Goal: Task Accomplishment & Management: Complete application form

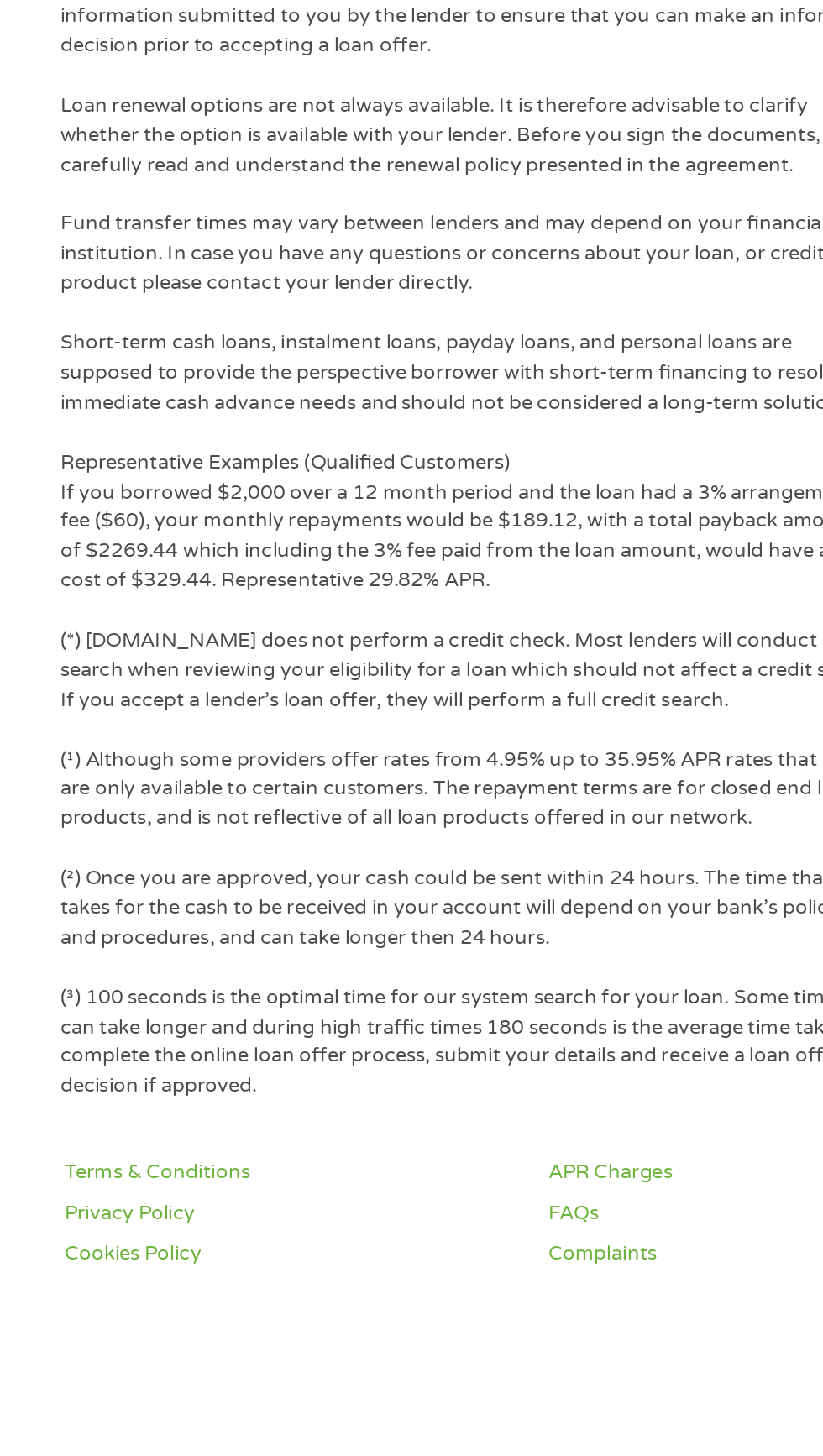
scroll to position [1374, 0]
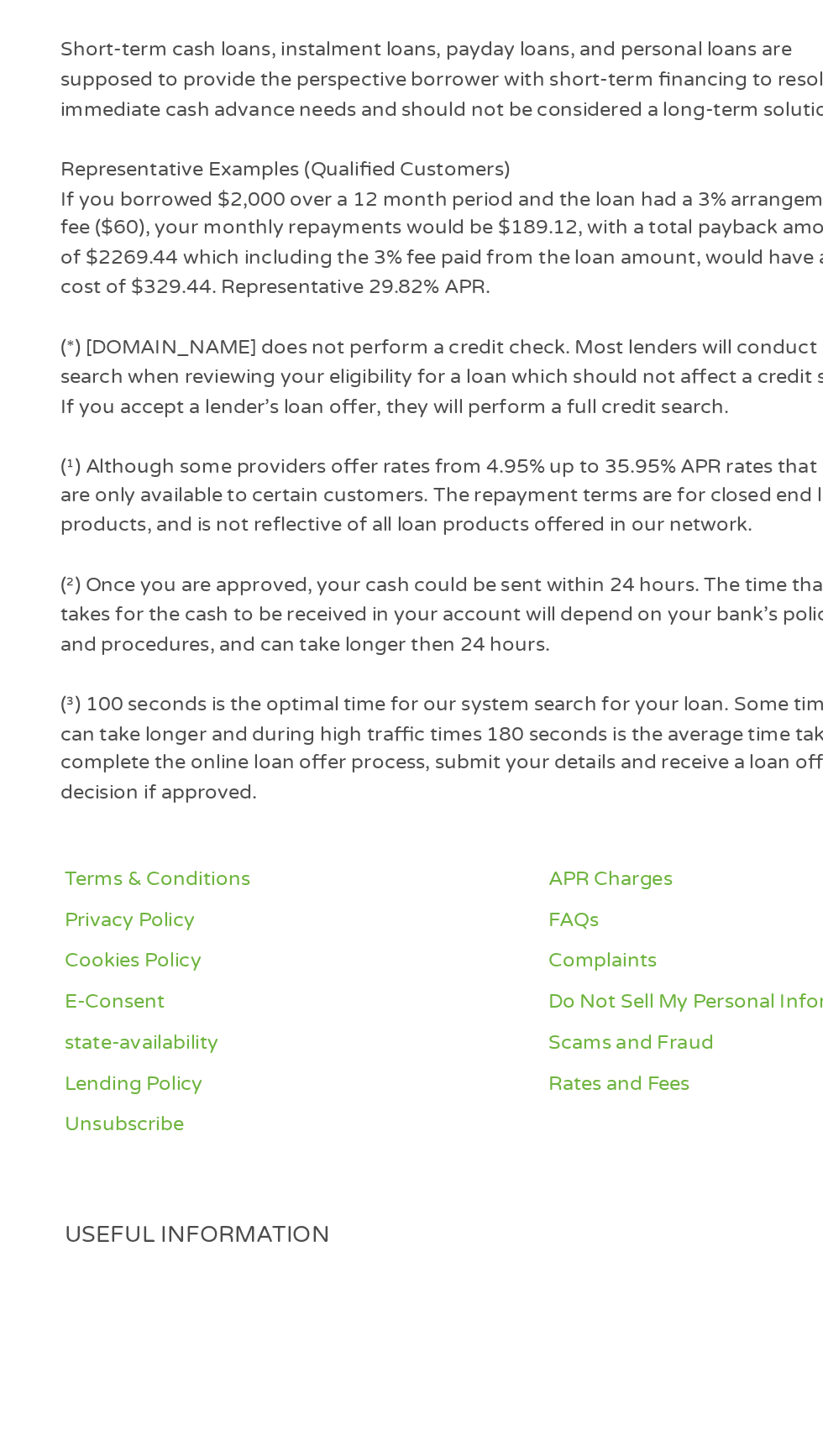
click at [87, 1455] on link "Instant Cash Loans" at bounding box center [95, 1469] width 123 height 17
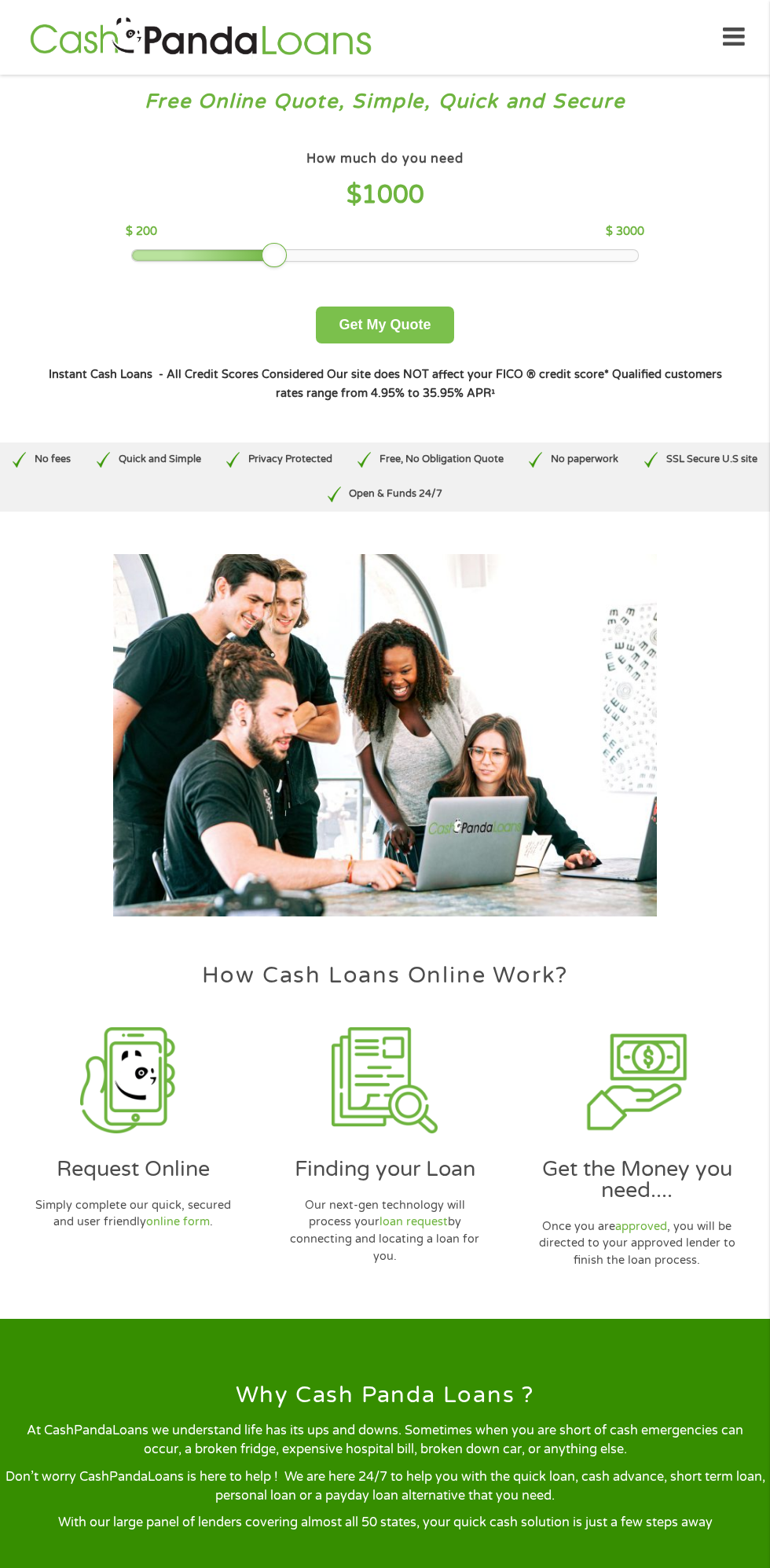
click at [400, 332] on button "Get My Quote" at bounding box center [384, 325] width 137 height 37
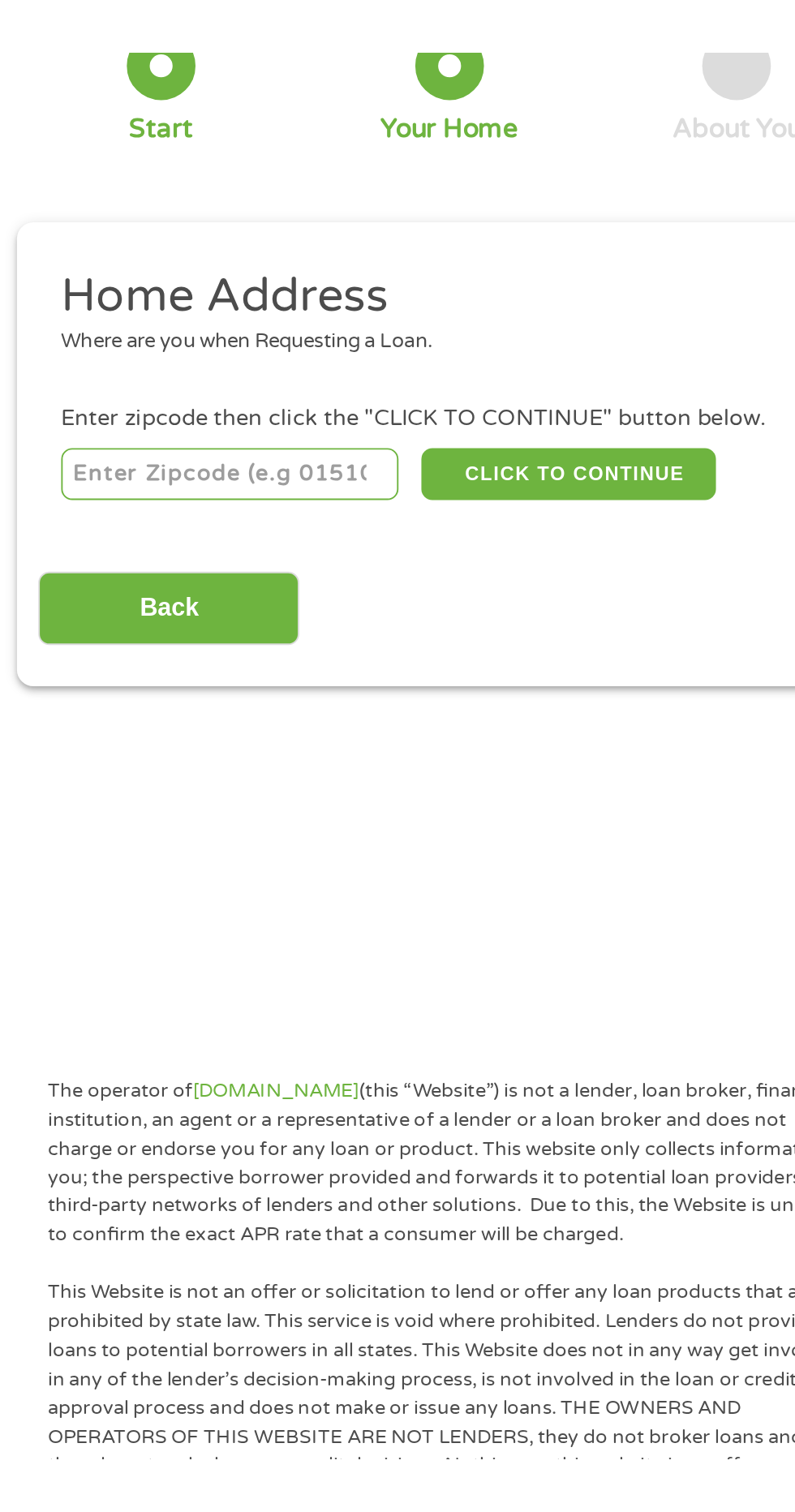
scroll to position [14, 0]
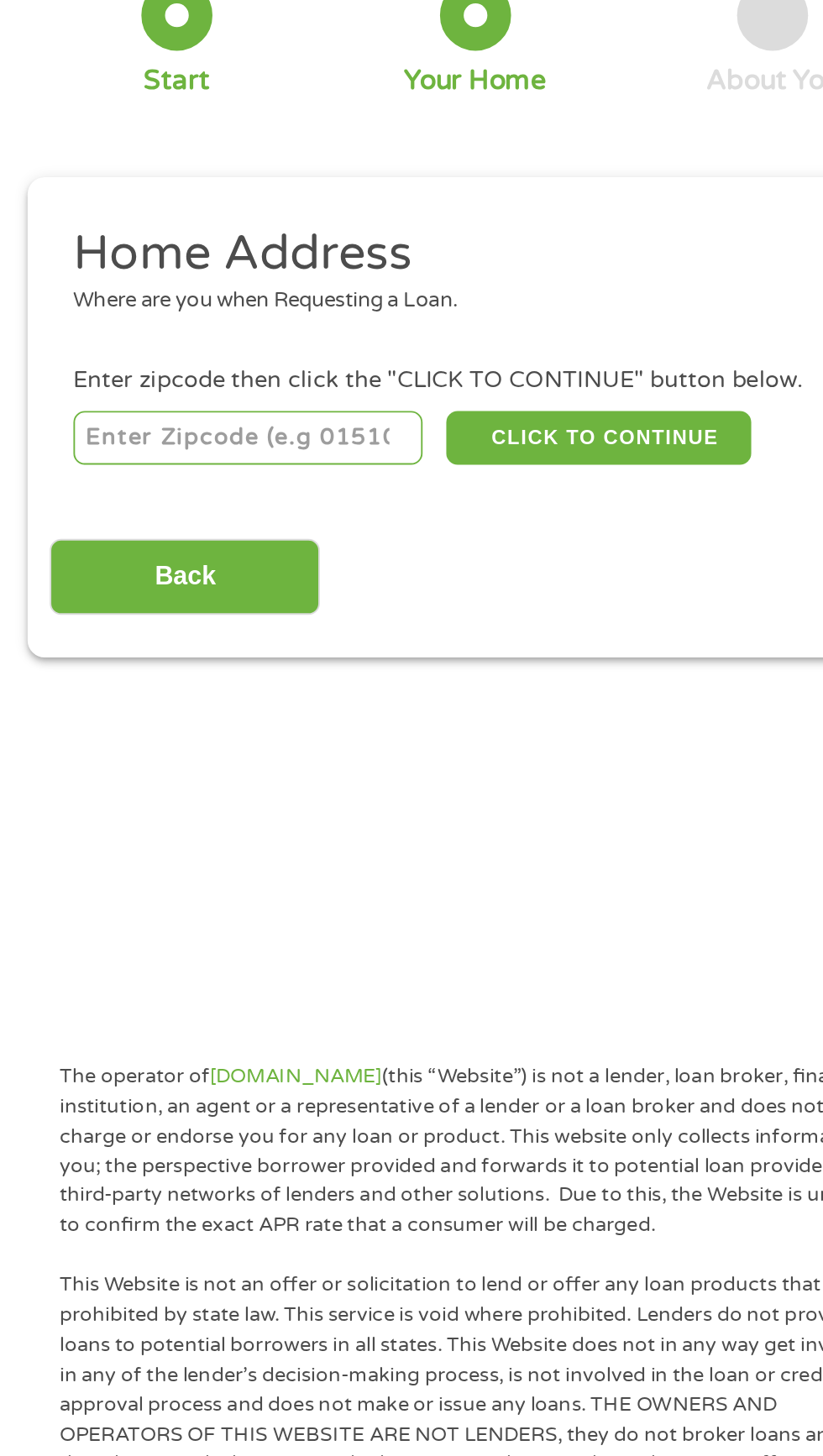
click at [107, 352] on input "number" at bounding box center [133, 357] width 187 height 28
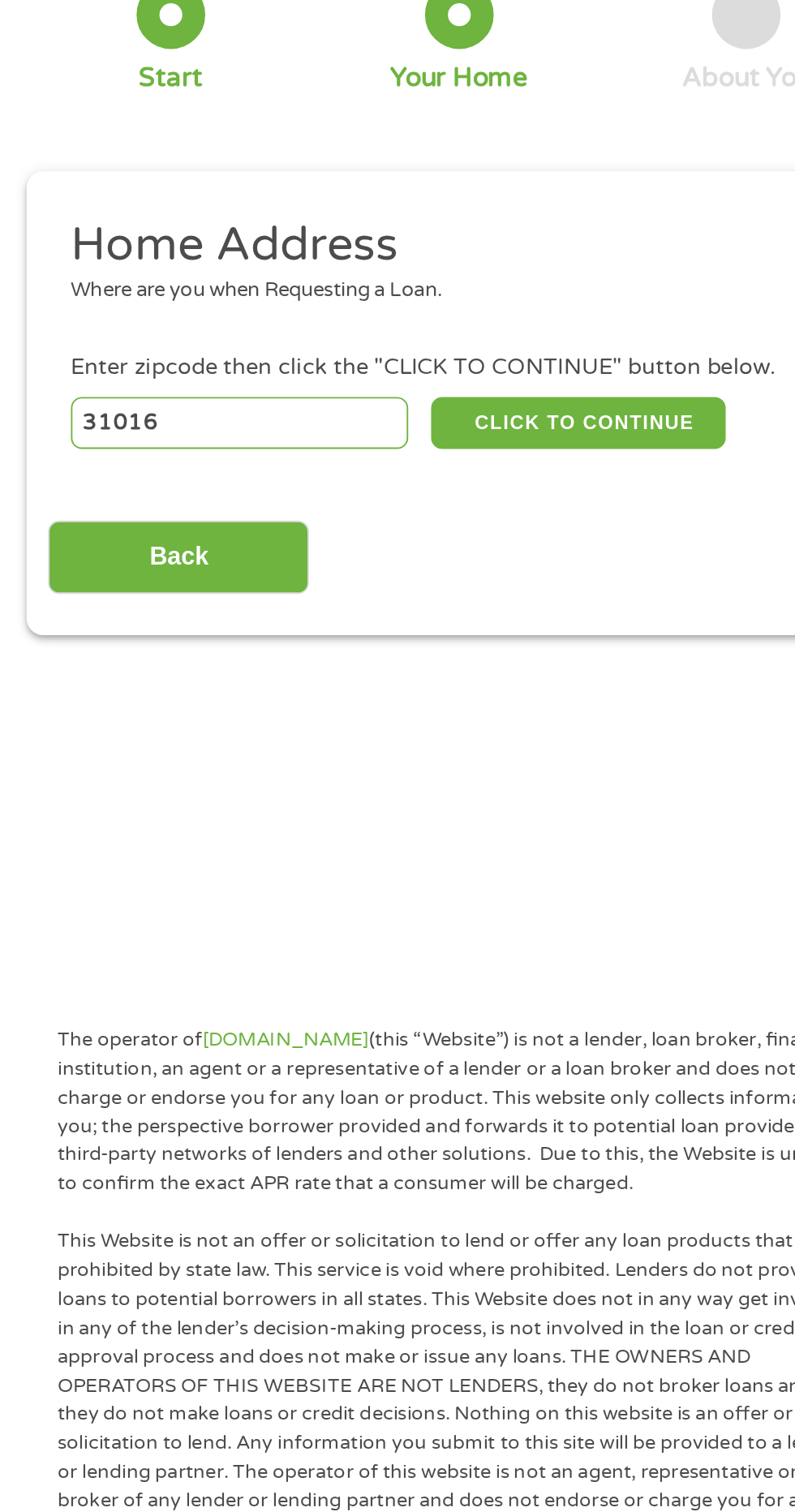
type input "31016"
click at [317, 345] on button "CLICK TO CONTINUE" at bounding box center [307, 345] width 157 height 27
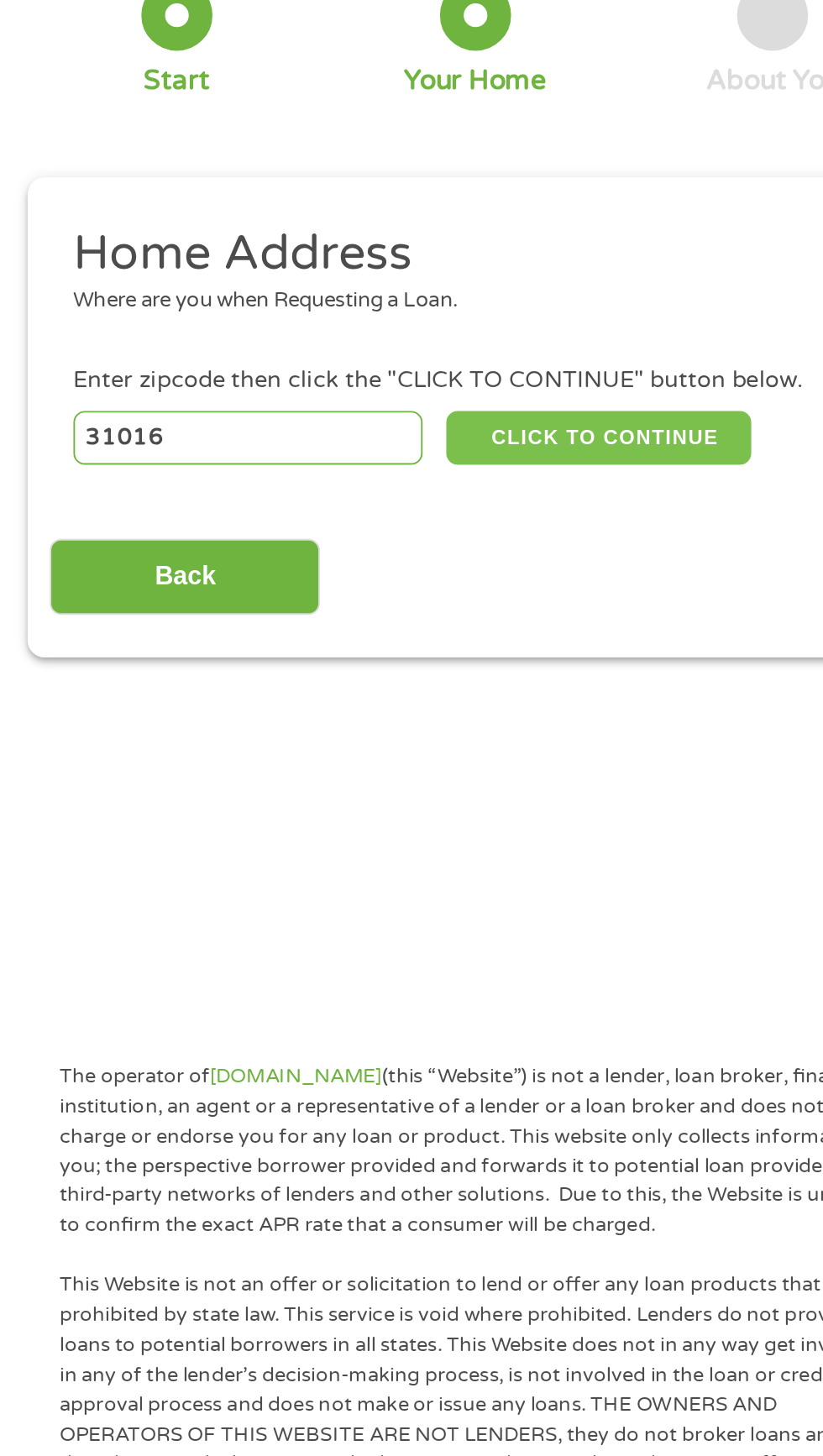
type input "31016"
type input "Culloden"
select select "Georgia"
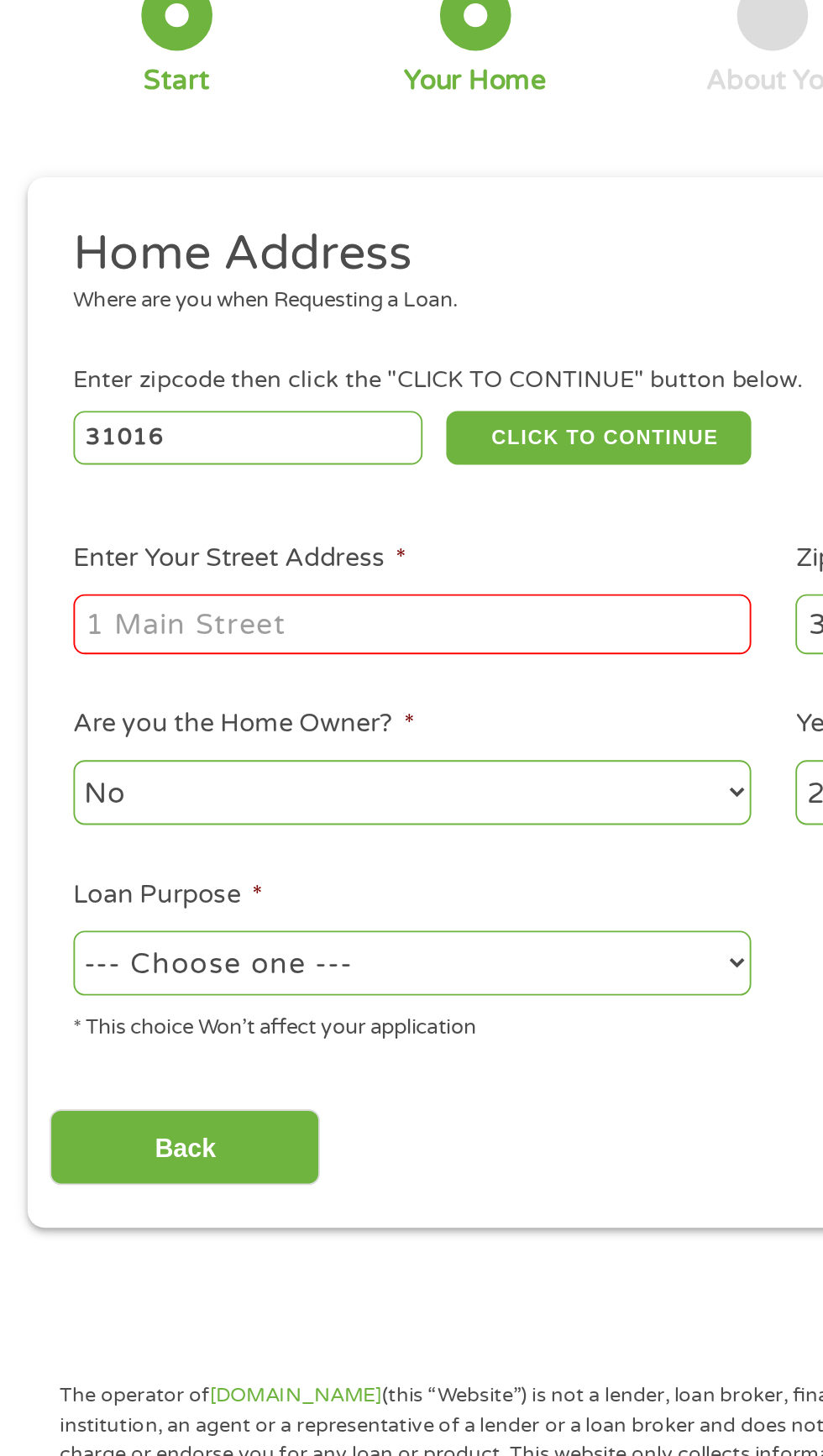
click at [194, 451] on input "Enter Your Street Address *" at bounding box center [220, 456] width 360 height 32
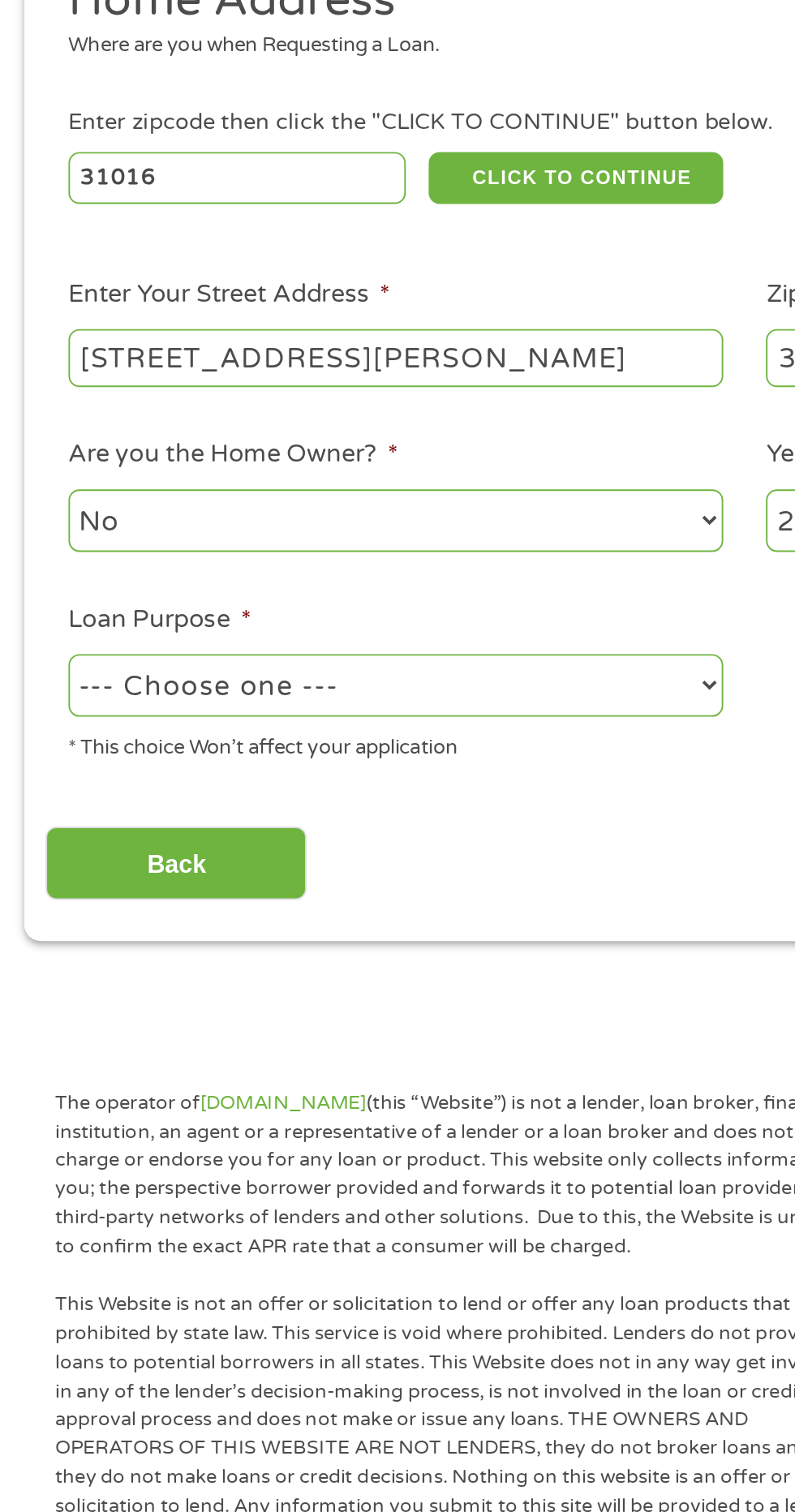
type input "20 Pierson street"
click at [254, 523] on select "No Yes" at bounding box center [212, 527] width 348 height 33
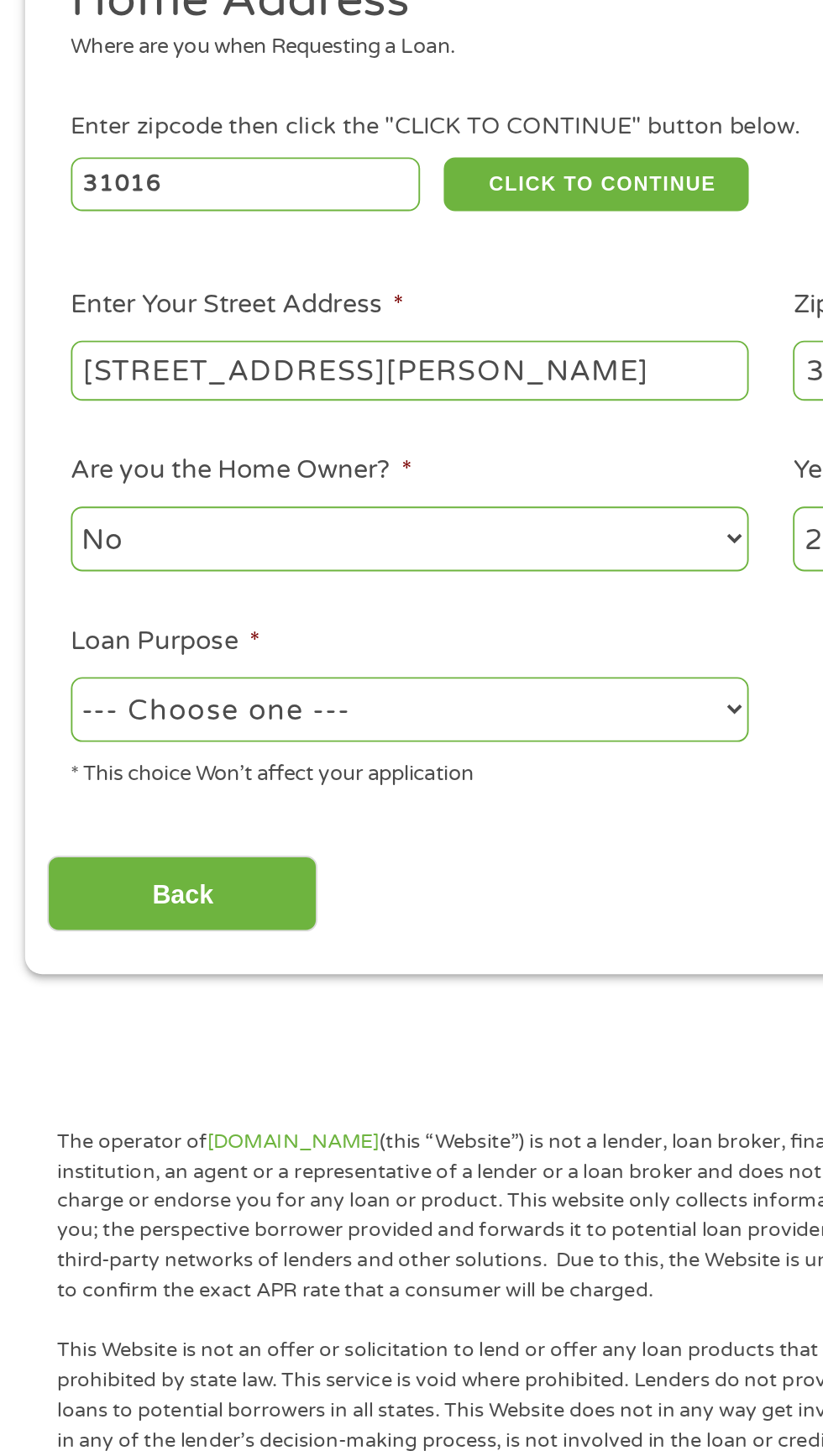
click at [670, 563] on select "1 Year or less 1 - 2 Years 2 - 4 Years Over 4 Years" at bounding box center [603, 546] width 360 height 34
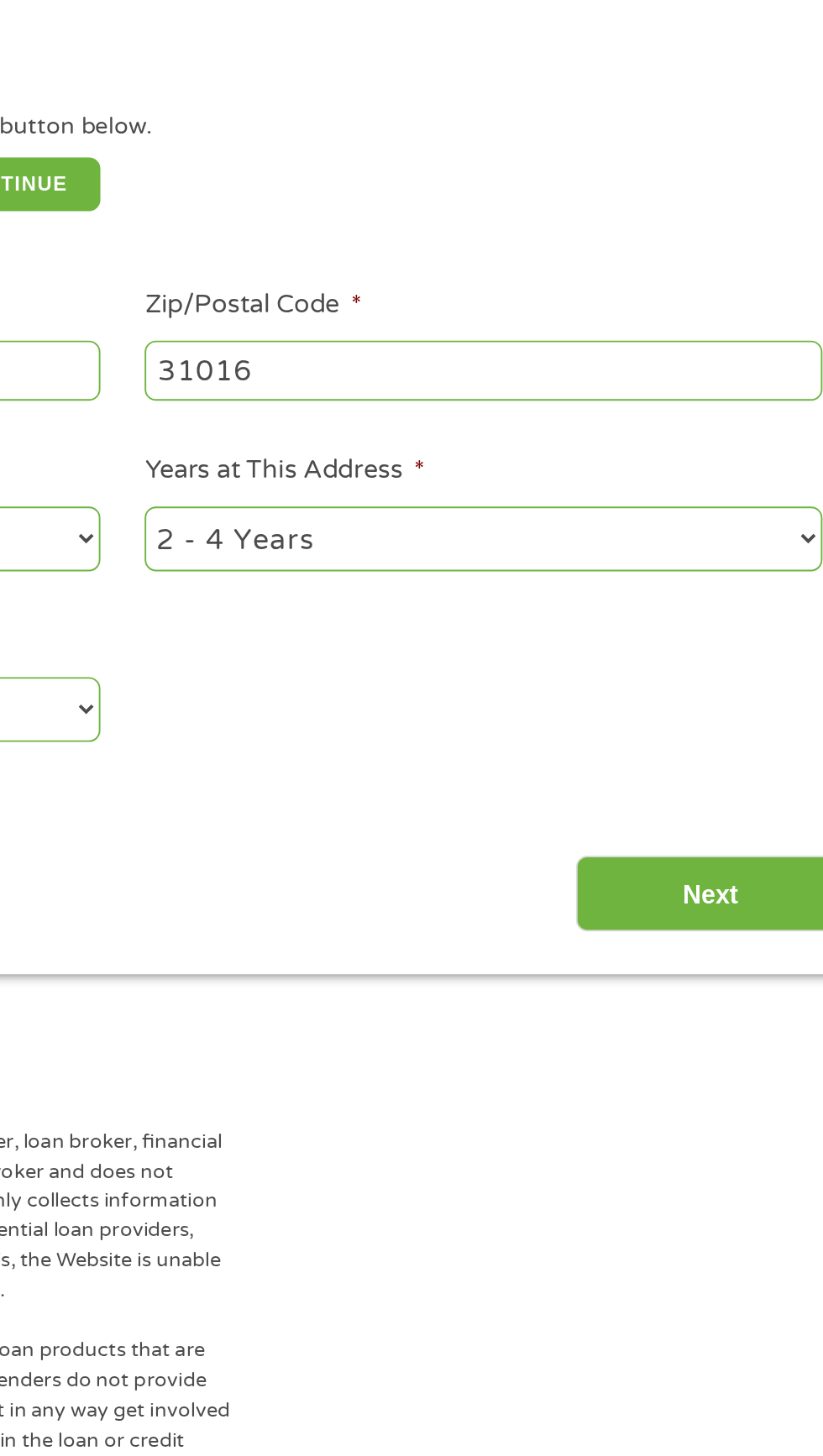
select select "60months"
click at [243, 655] on select "--- Choose one --- Pay Bills Debt Consolidation Home Improvement Major Purchase…" at bounding box center [220, 636] width 360 height 34
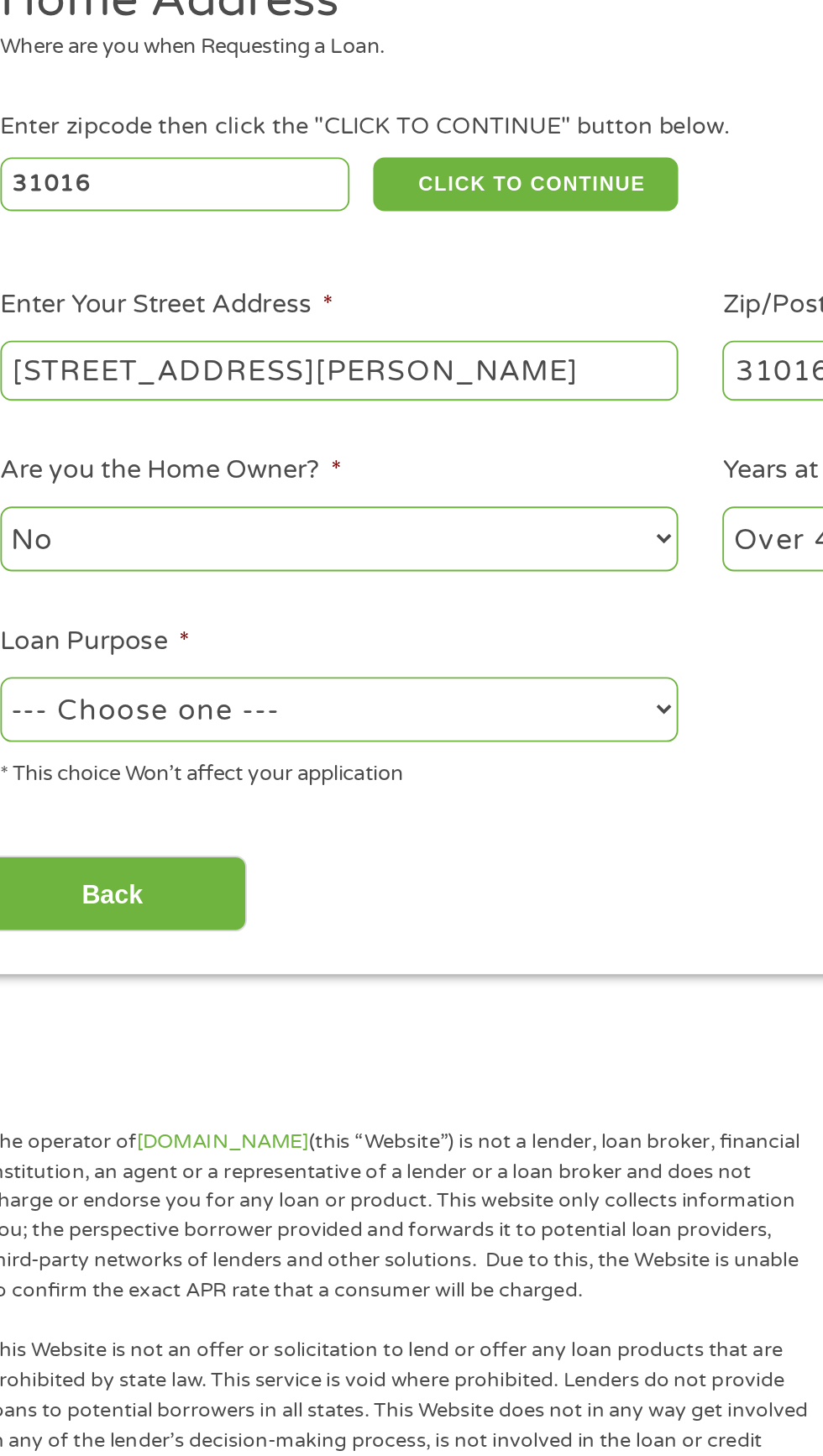
select select "majorpurchase"
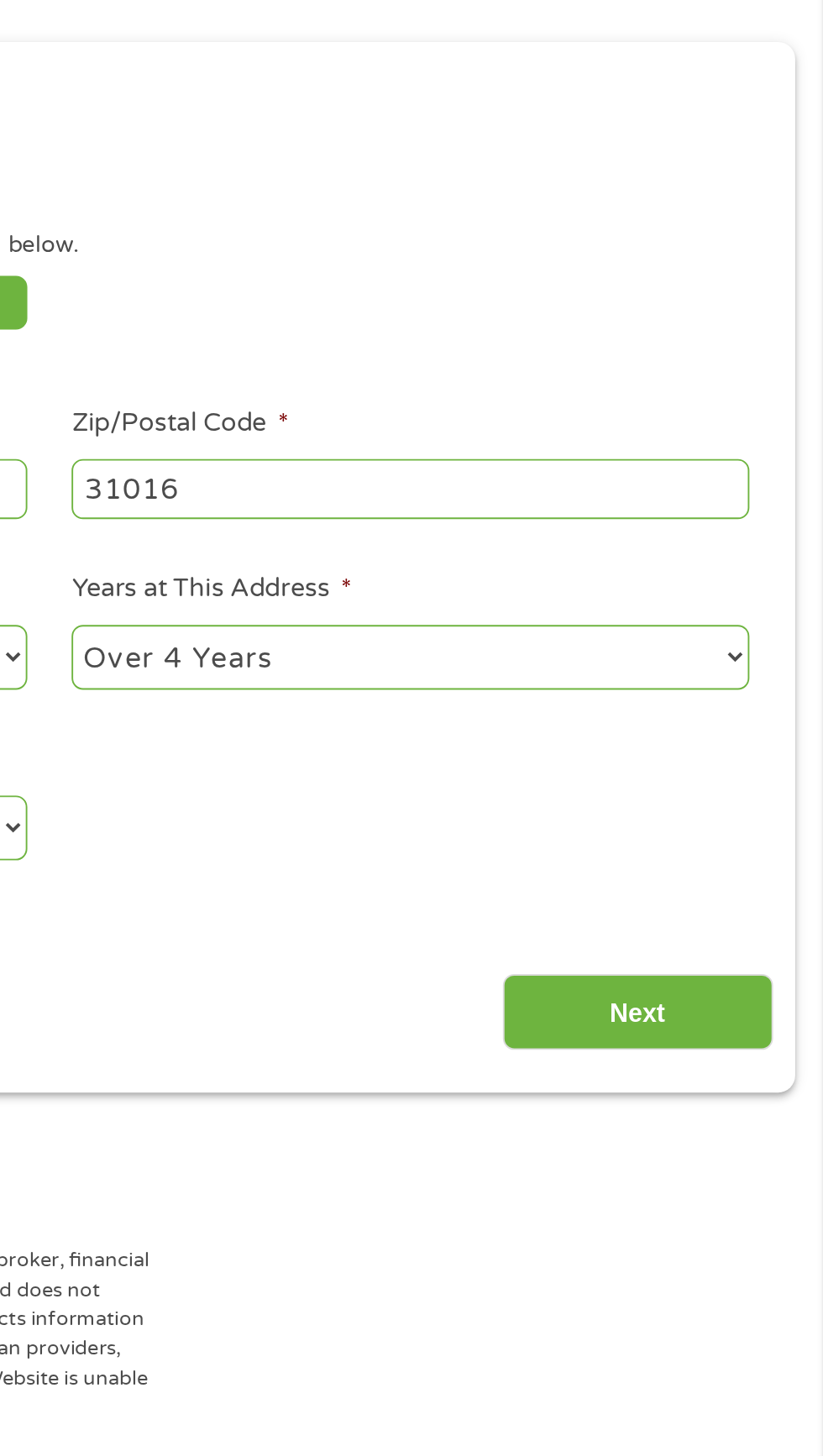
click at [730, 734] on input "Next" at bounding box center [725, 735] width 144 height 41
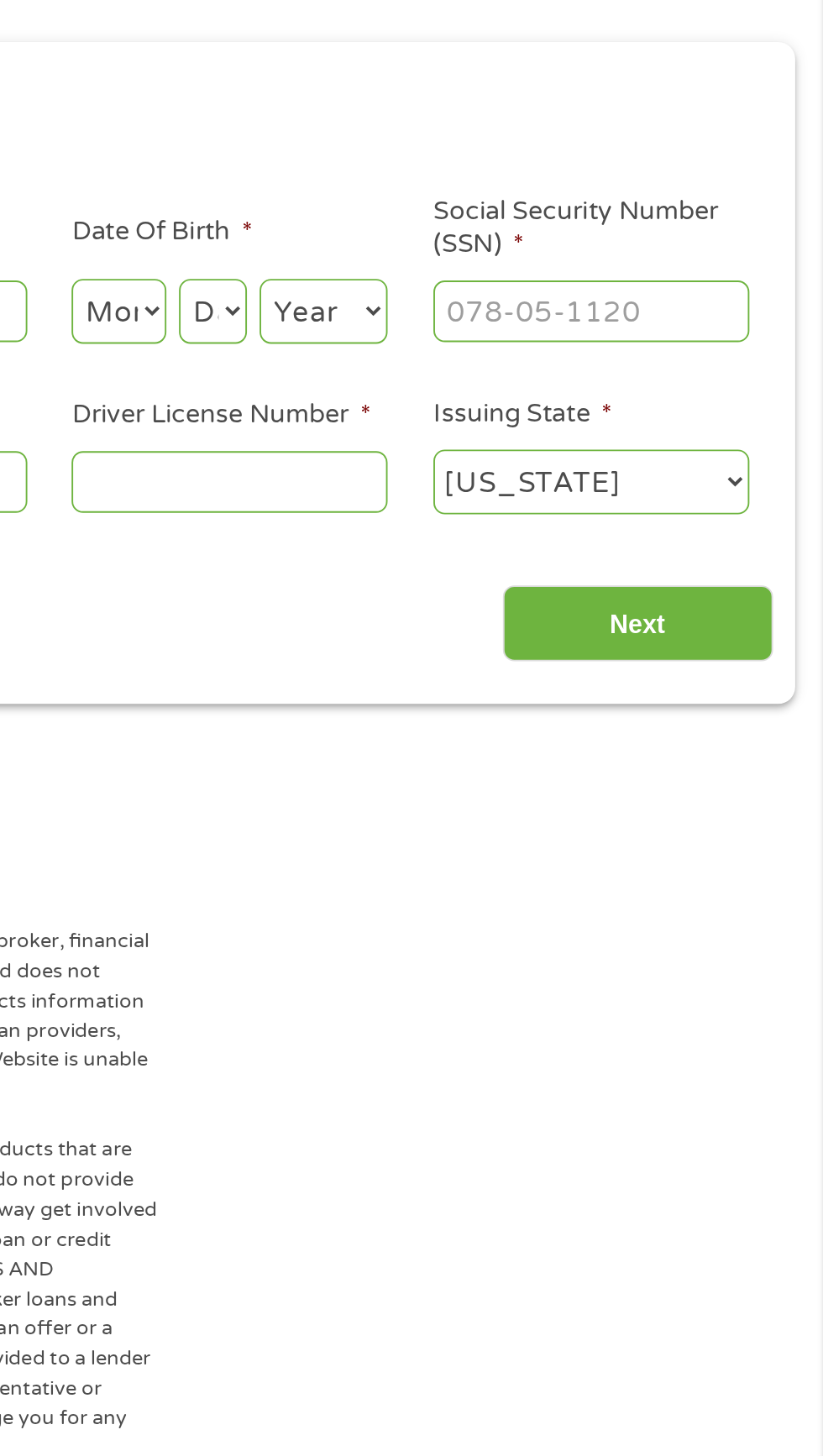
scroll to position [8, 0]
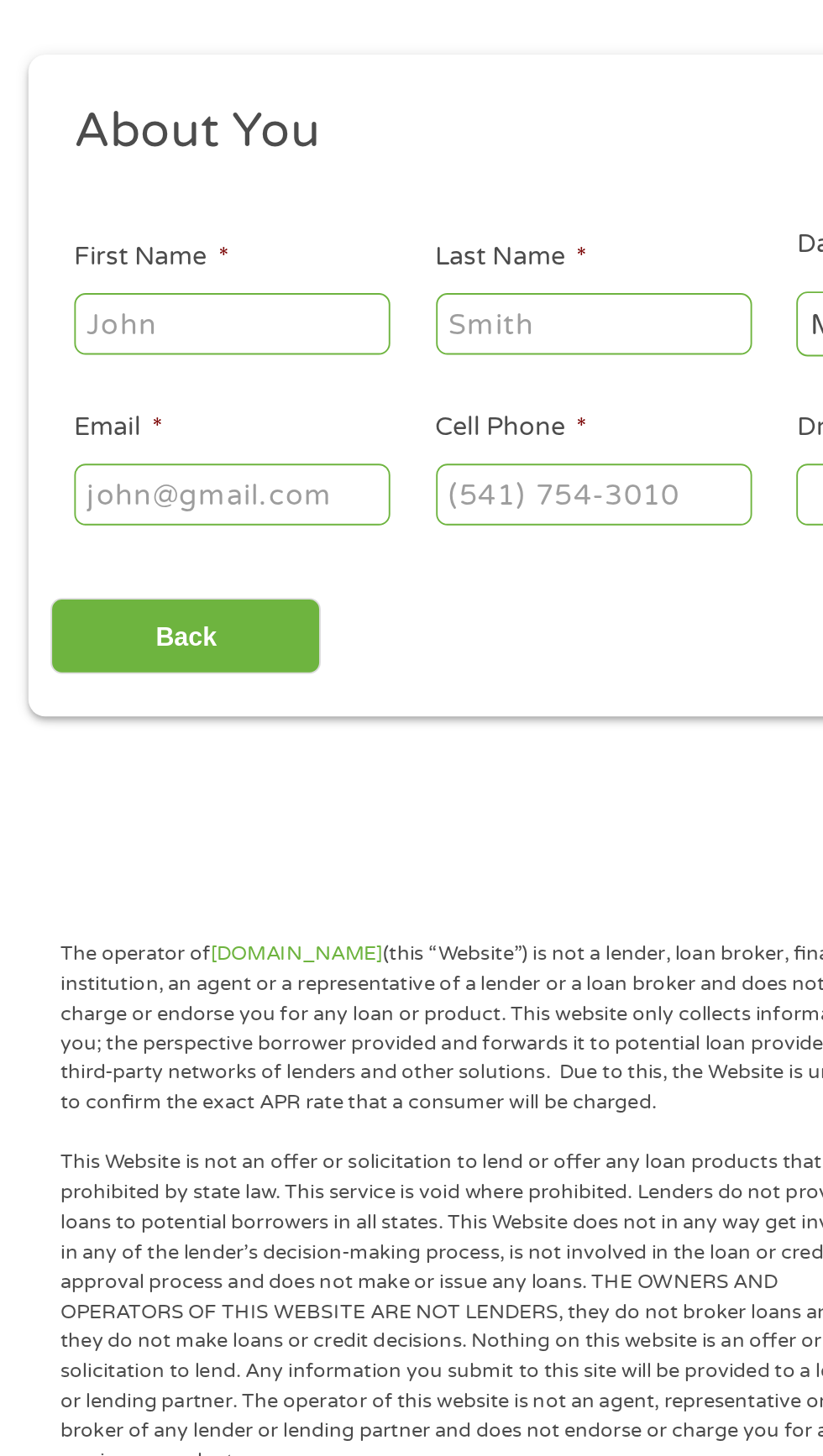
click at [117, 371] on input "First Name *" at bounding box center [124, 369] width 168 height 32
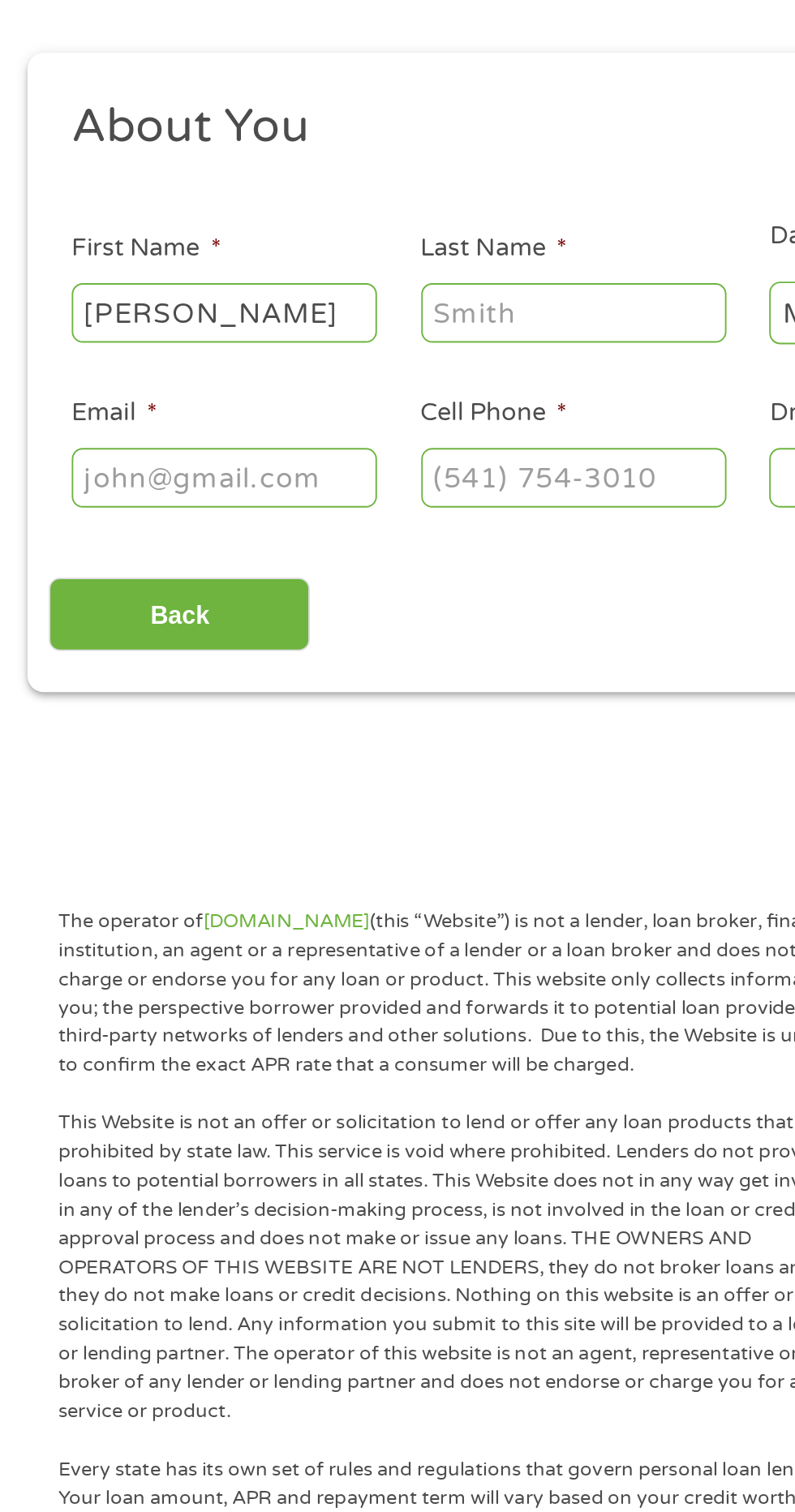
type input "Carolyn"
click at [297, 353] on input "Last Name *" at bounding box center [304, 356] width 163 height 31
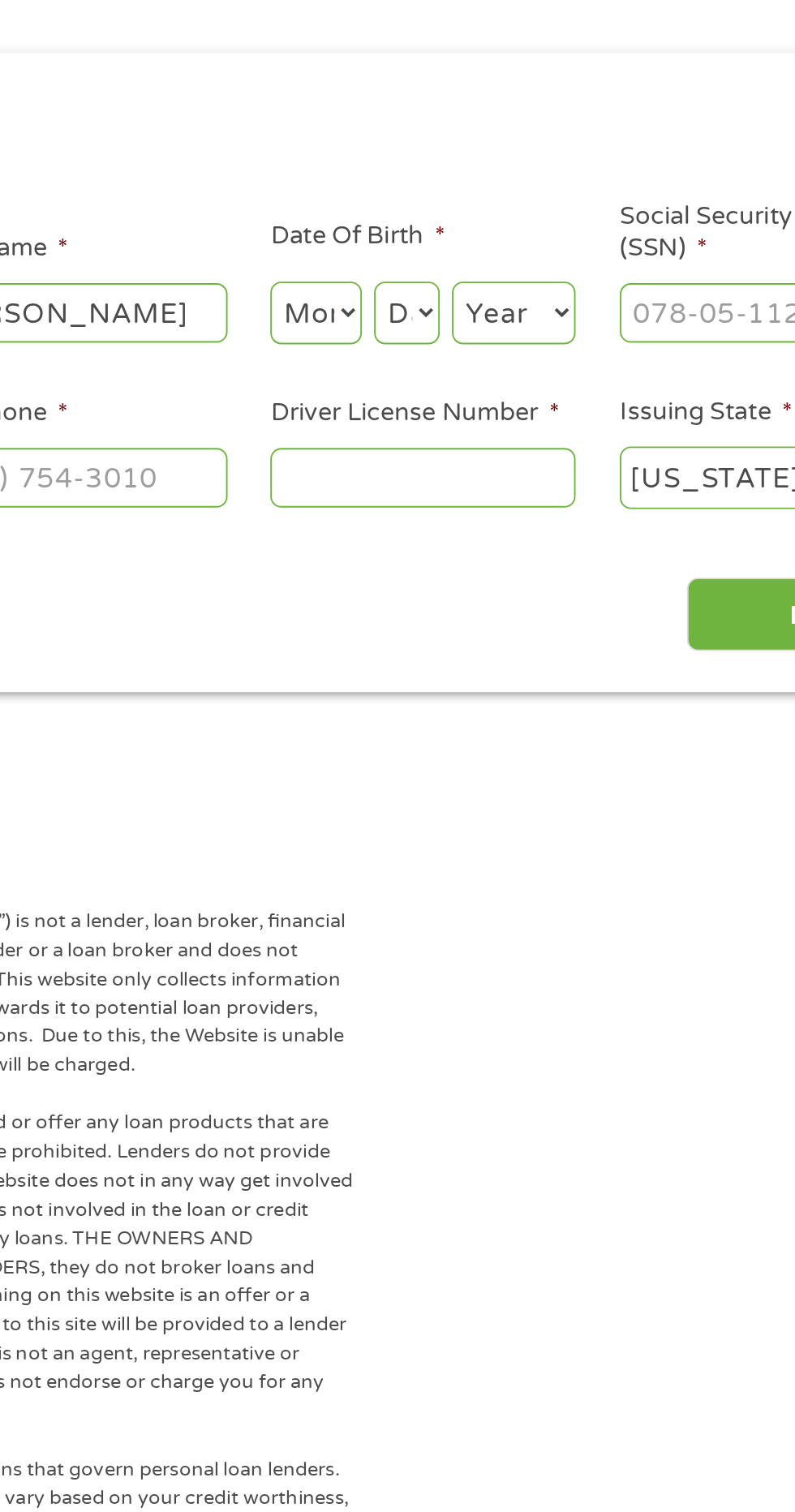
type input "Telfer"
click at [421, 369] on select "Month 1 2 3 4 5 6 7 8 9 10 11 12" at bounding box center [433, 356] width 49 height 33
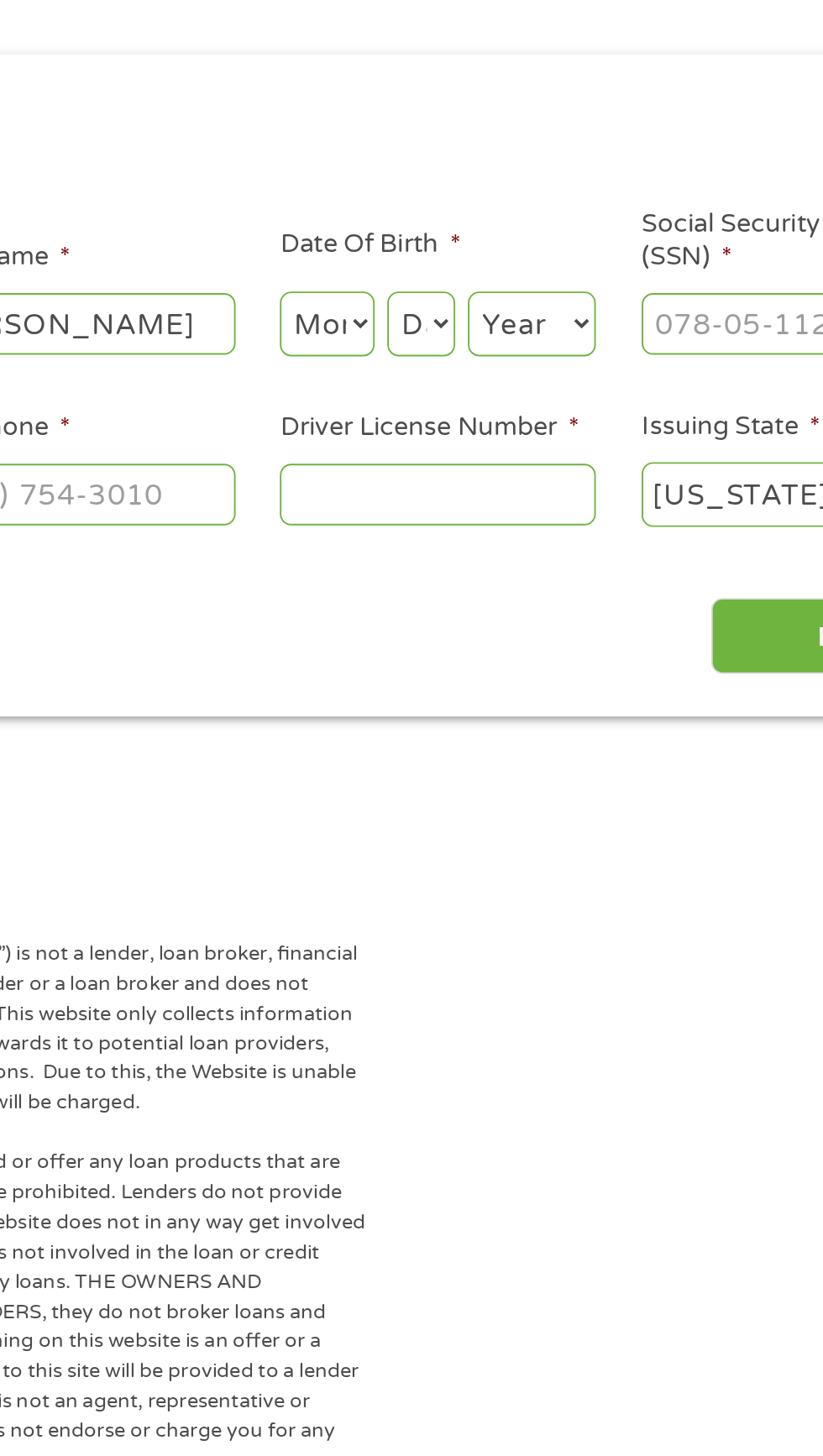
select select "7"
click at [517, 386] on select "Day 1 2 3 4 5 6 7 8 9 10 11 12 13 14 15 16 17 18 19 20 21 22 23 24 25 26 27 28 …" at bounding box center [498, 369] width 36 height 34
select select "18"
click at [591, 386] on select "Year 2007 2006 2005 2004 2003 2002 2001 2000 1999 1998 1997 1996 1995 1994 1993…" at bounding box center [557, 369] width 68 height 34
select select "1973"
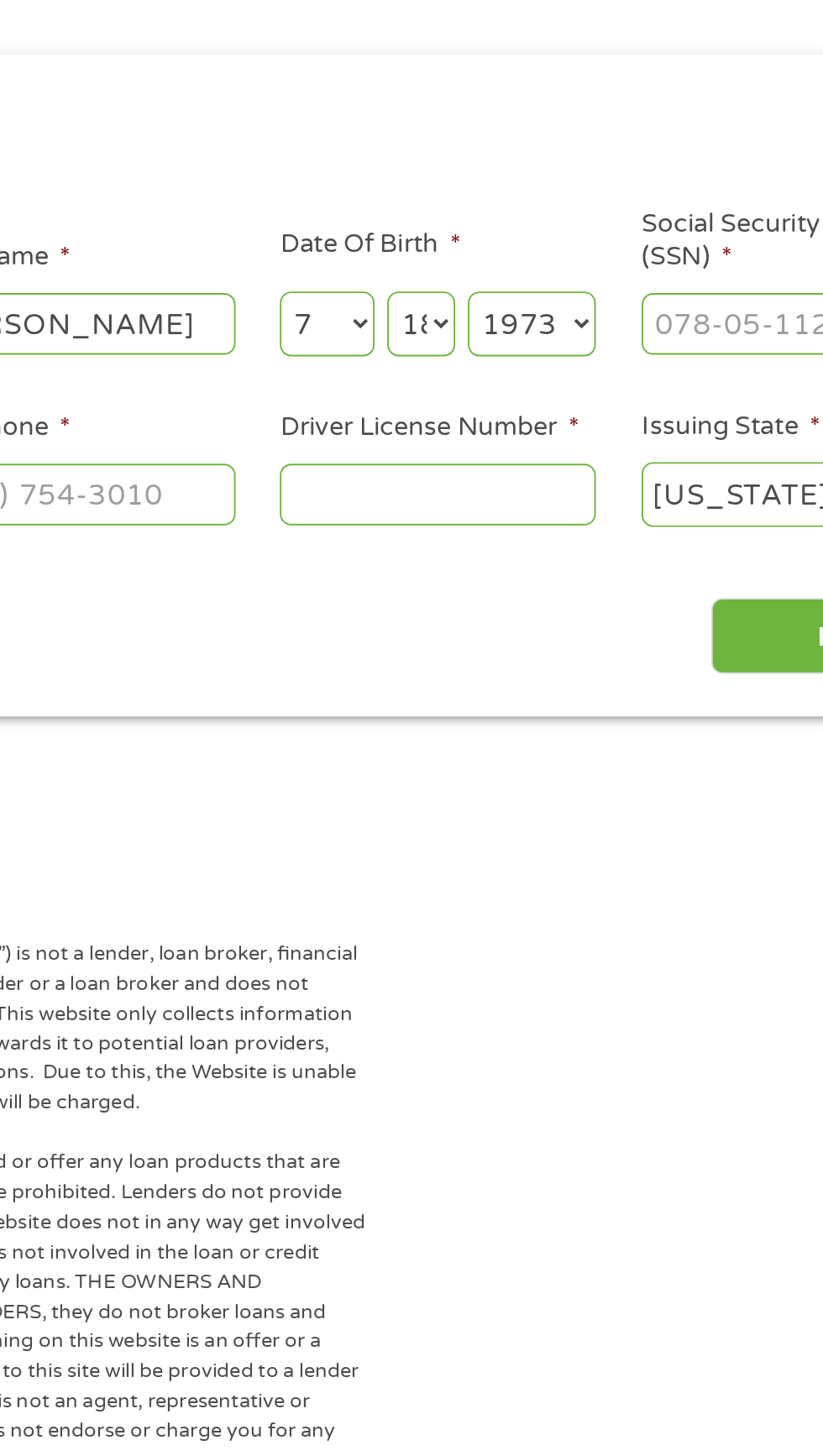
click at [778, 384] on input "Social Security Number (SSN) *" at bounding box center [699, 369] width 168 height 32
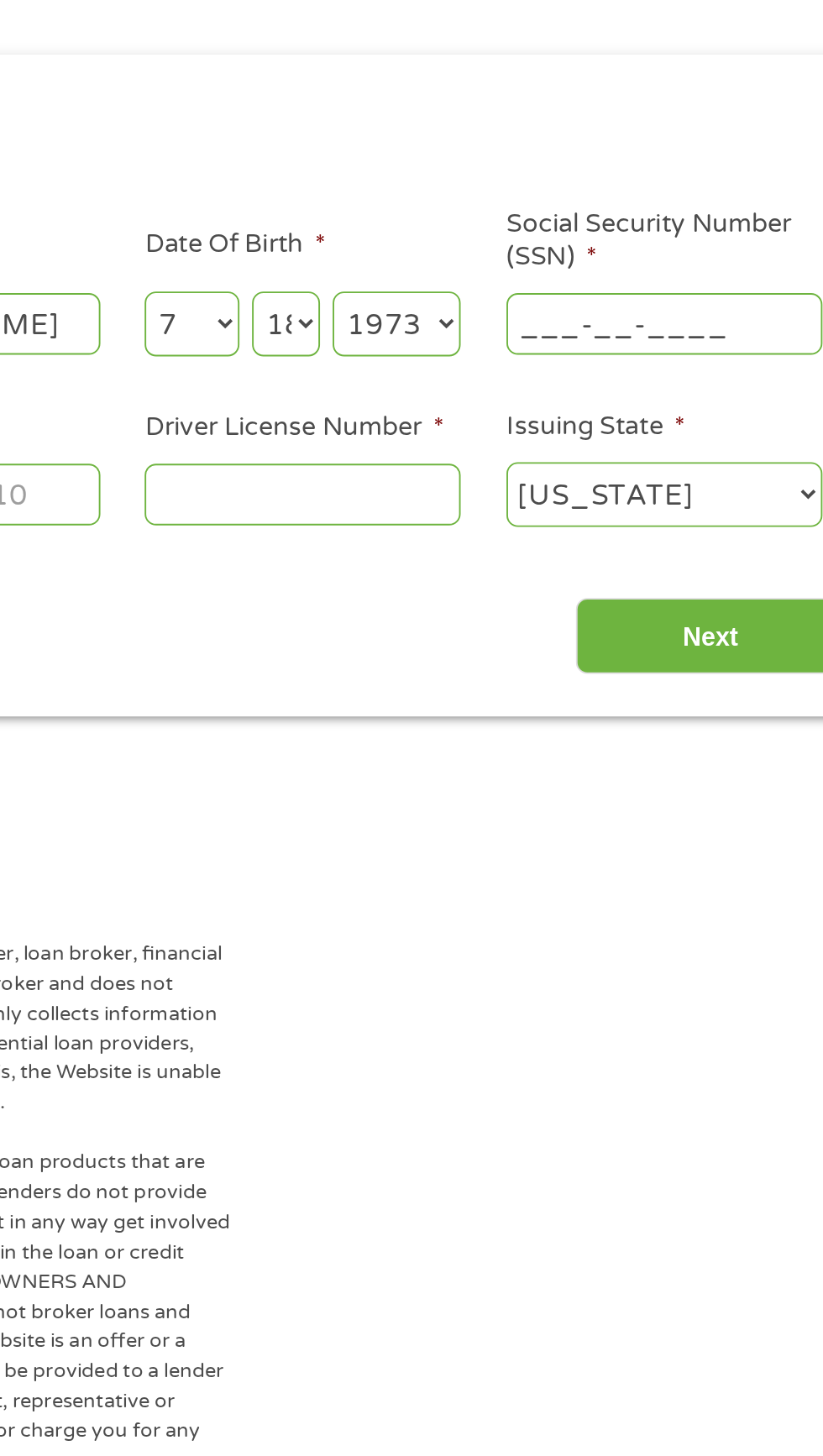
click at [642, 373] on input "___-__-____" at bounding box center [699, 369] width 168 height 32
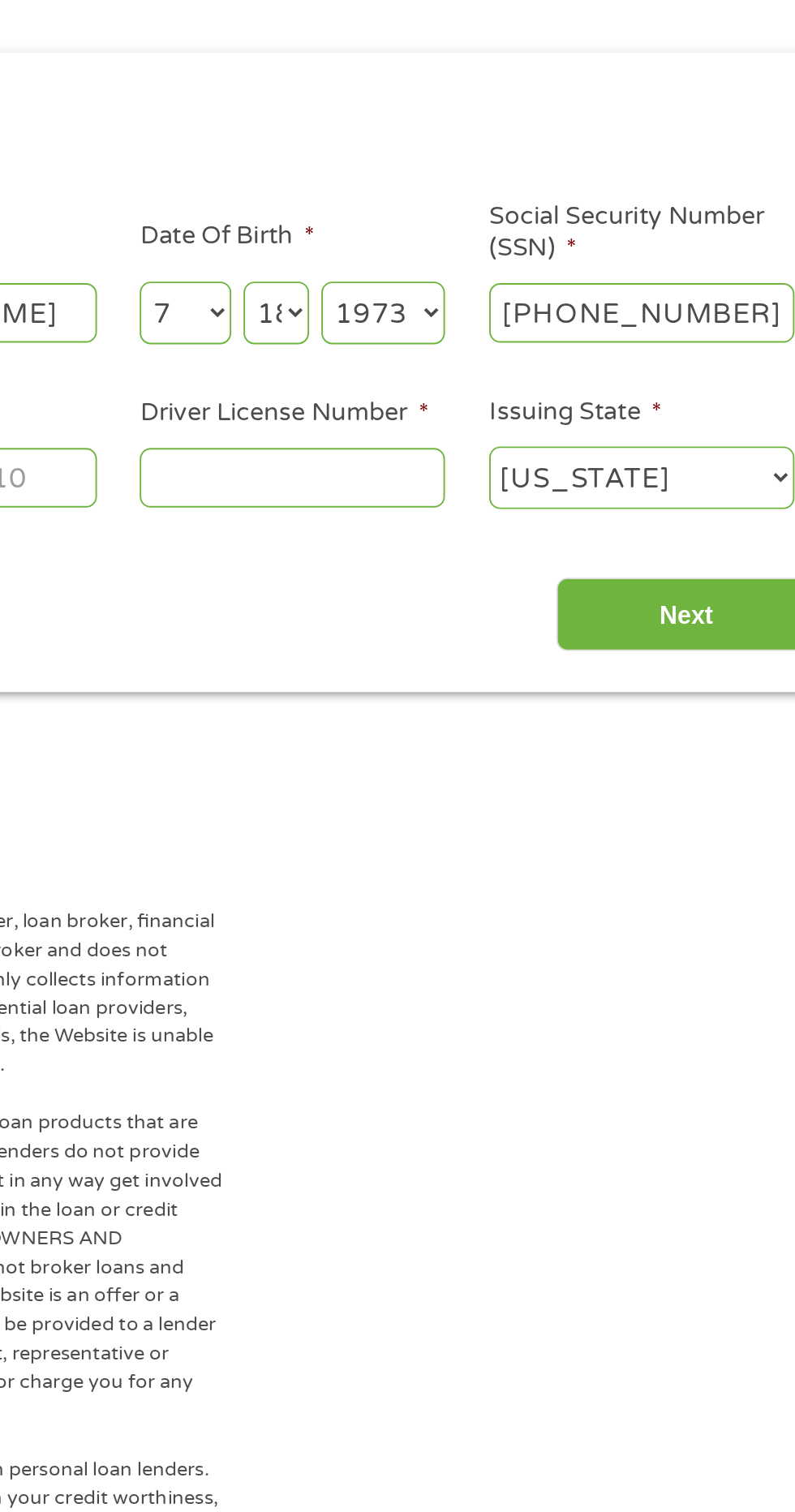
type input "258-41-0602"
click at [455, 442] on input "Driver License Number *" at bounding box center [490, 443] width 163 height 31
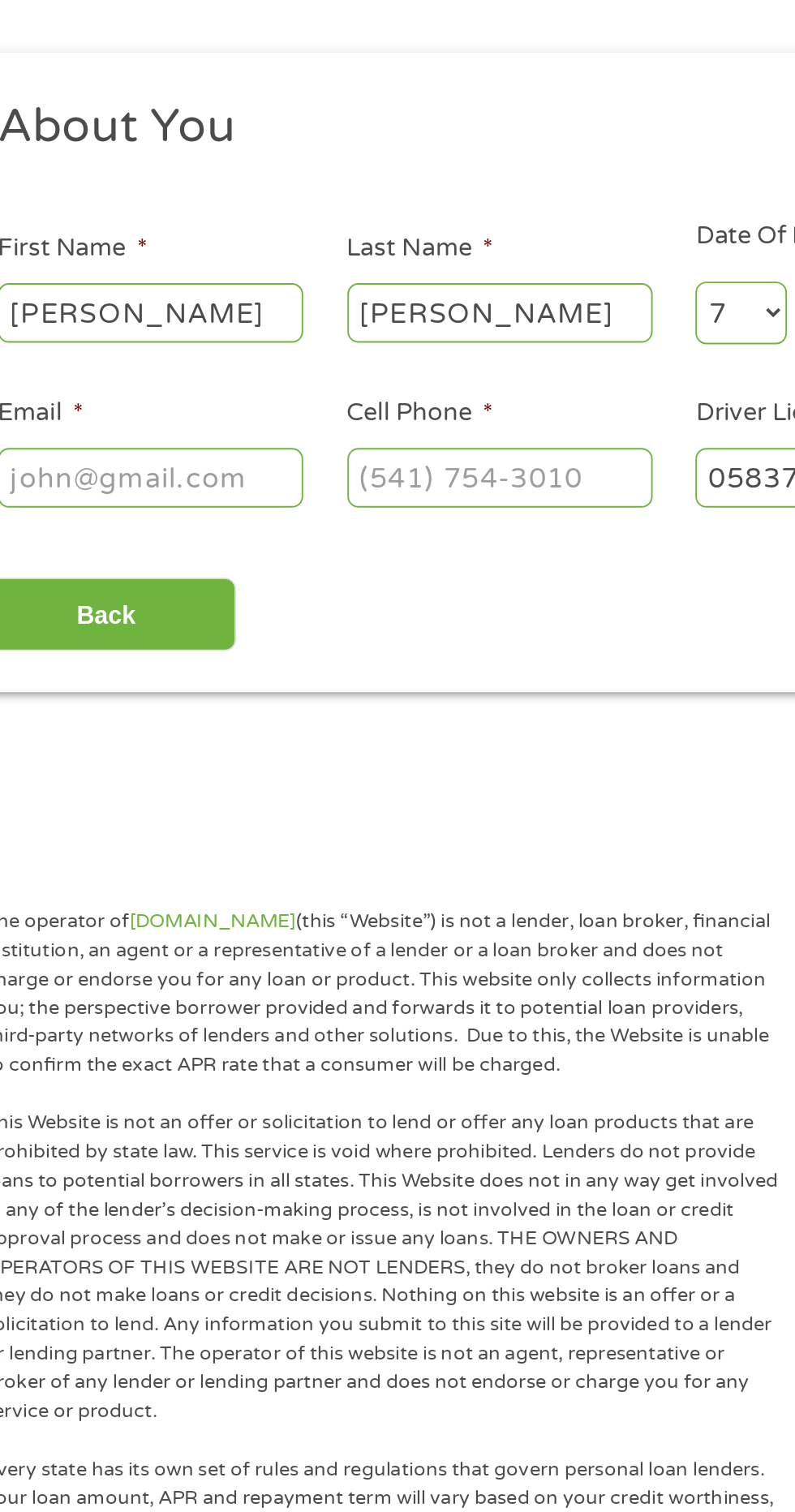
type input "058376043"
click at [259, 437] on input "Cell Phone *" at bounding box center [304, 443] width 163 height 31
type input "(478) 235-1465"
click at [106, 440] on input "Email *" at bounding box center [119, 443] width 163 height 31
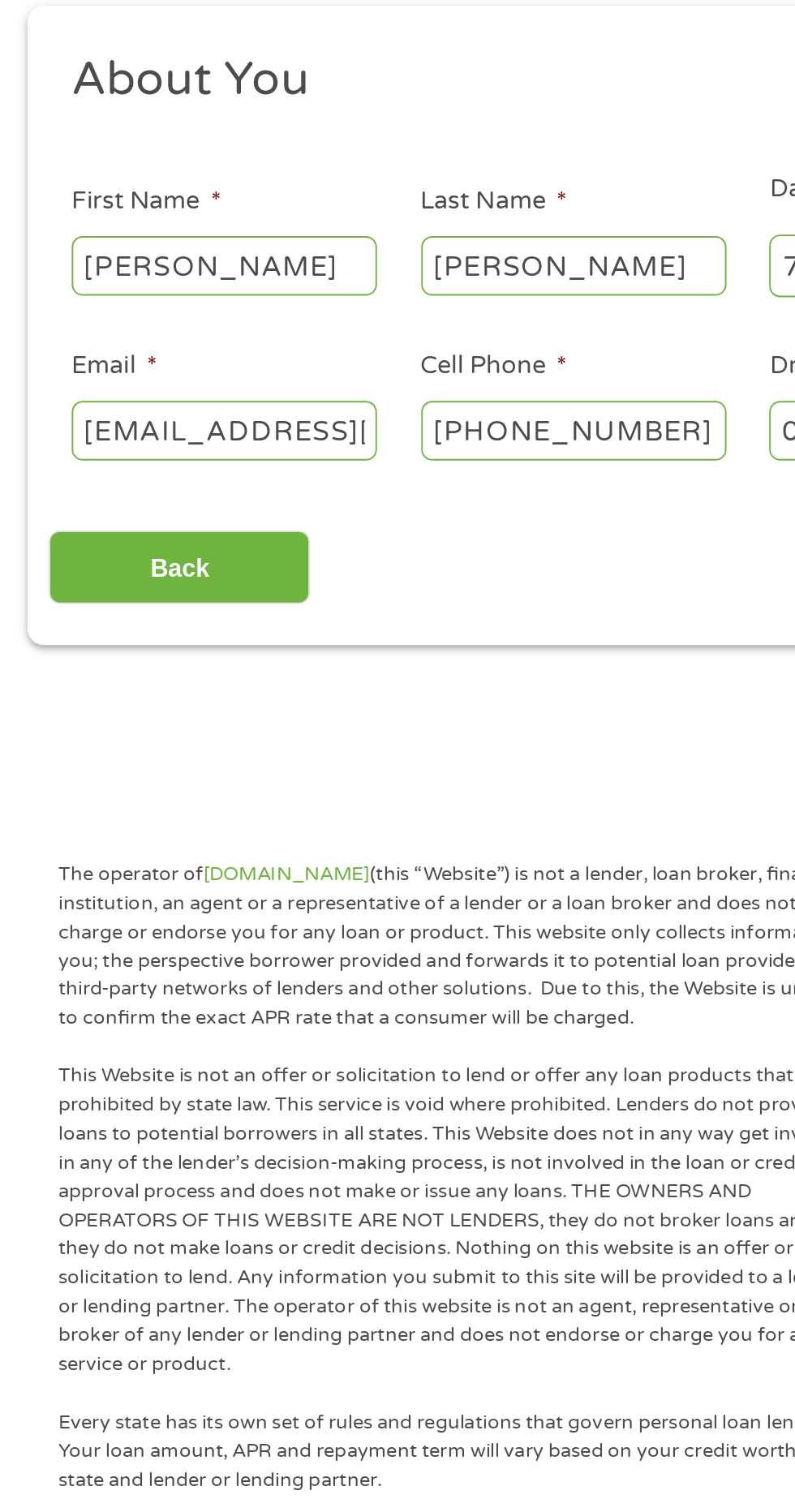
type input "renea0718@hotmail.com"
click at [105, 509] on input "Back" at bounding box center [96, 517] width 139 height 39
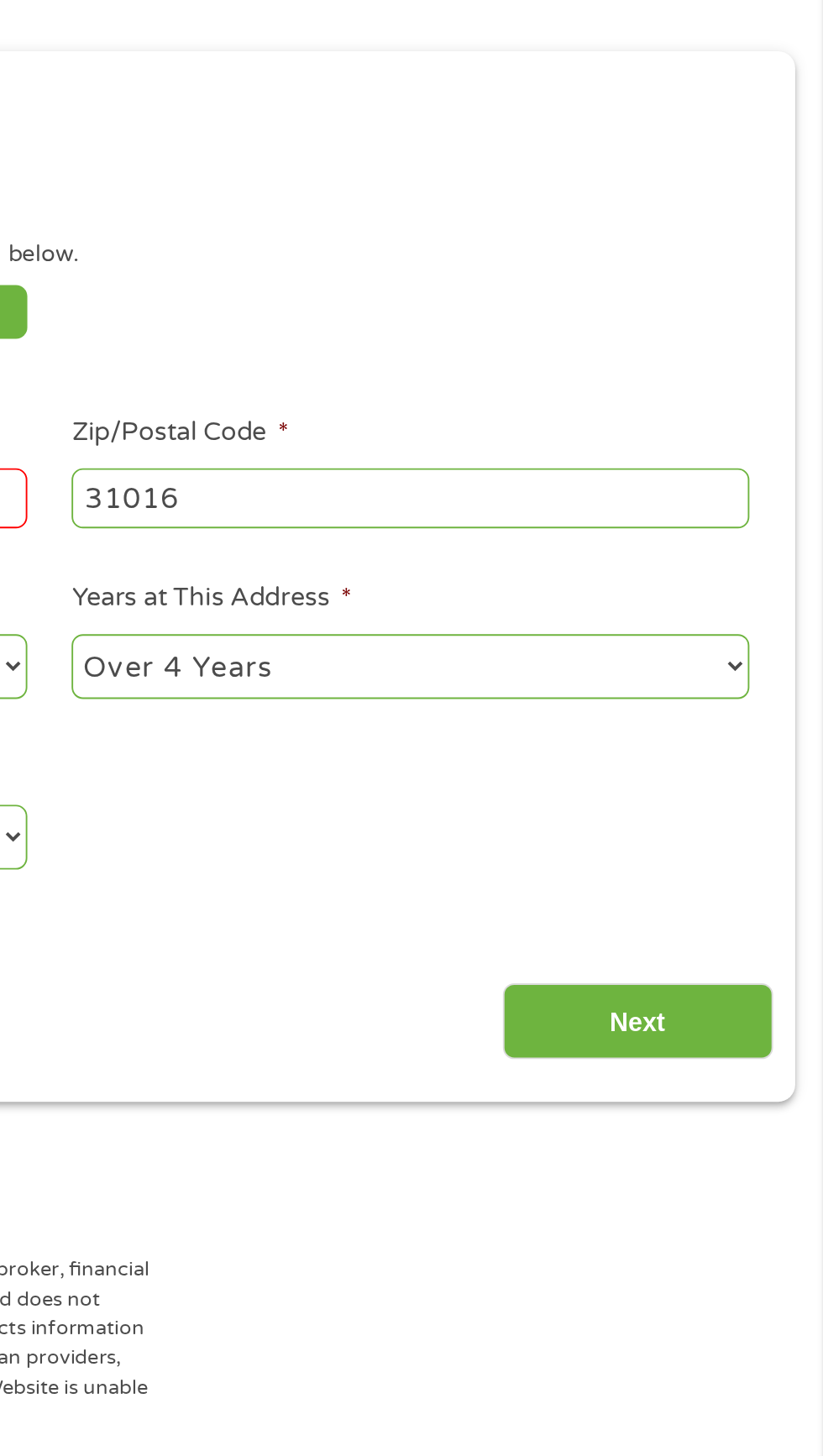
click at [734, 740] on input "Next" at bounding box center [725, 742] width 144 height 41
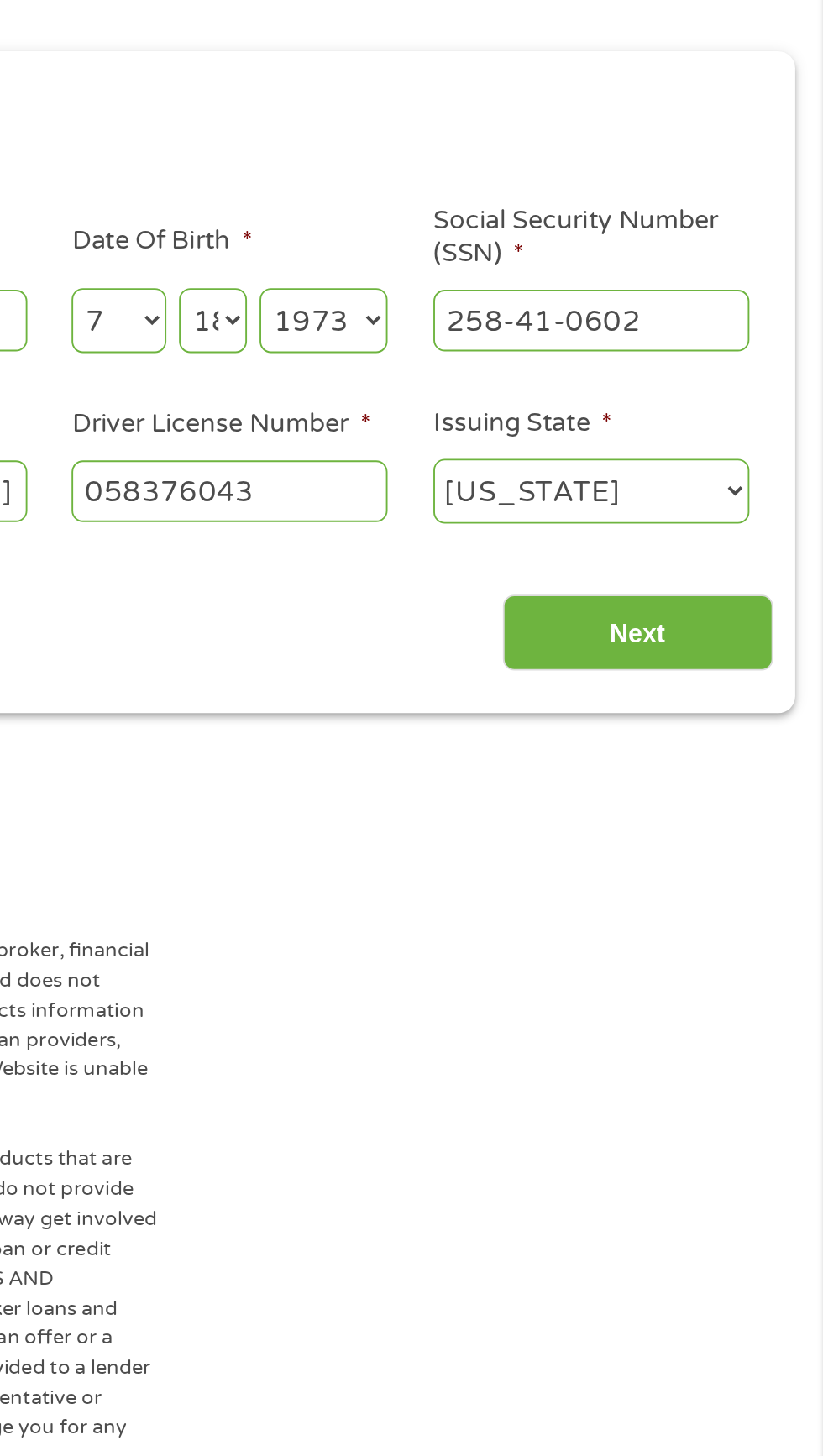
scroll to position [0, 0]
click at [751, 536] on input "Next" at bounding box center [725, 535] width 144 height 41
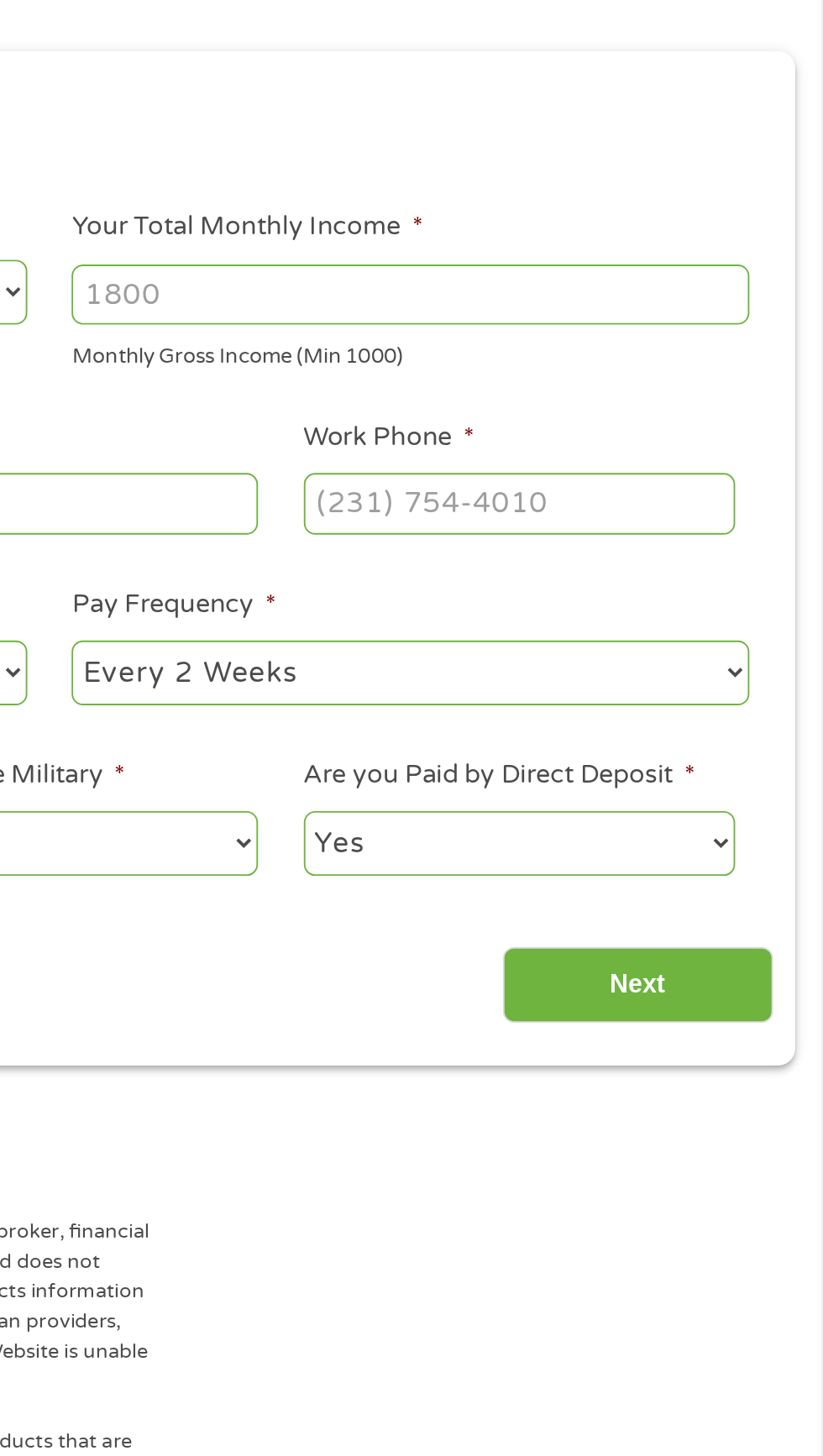
click at [464, 462] on input "Job Title *" at bounding box center [408, 466] width 230 height 32
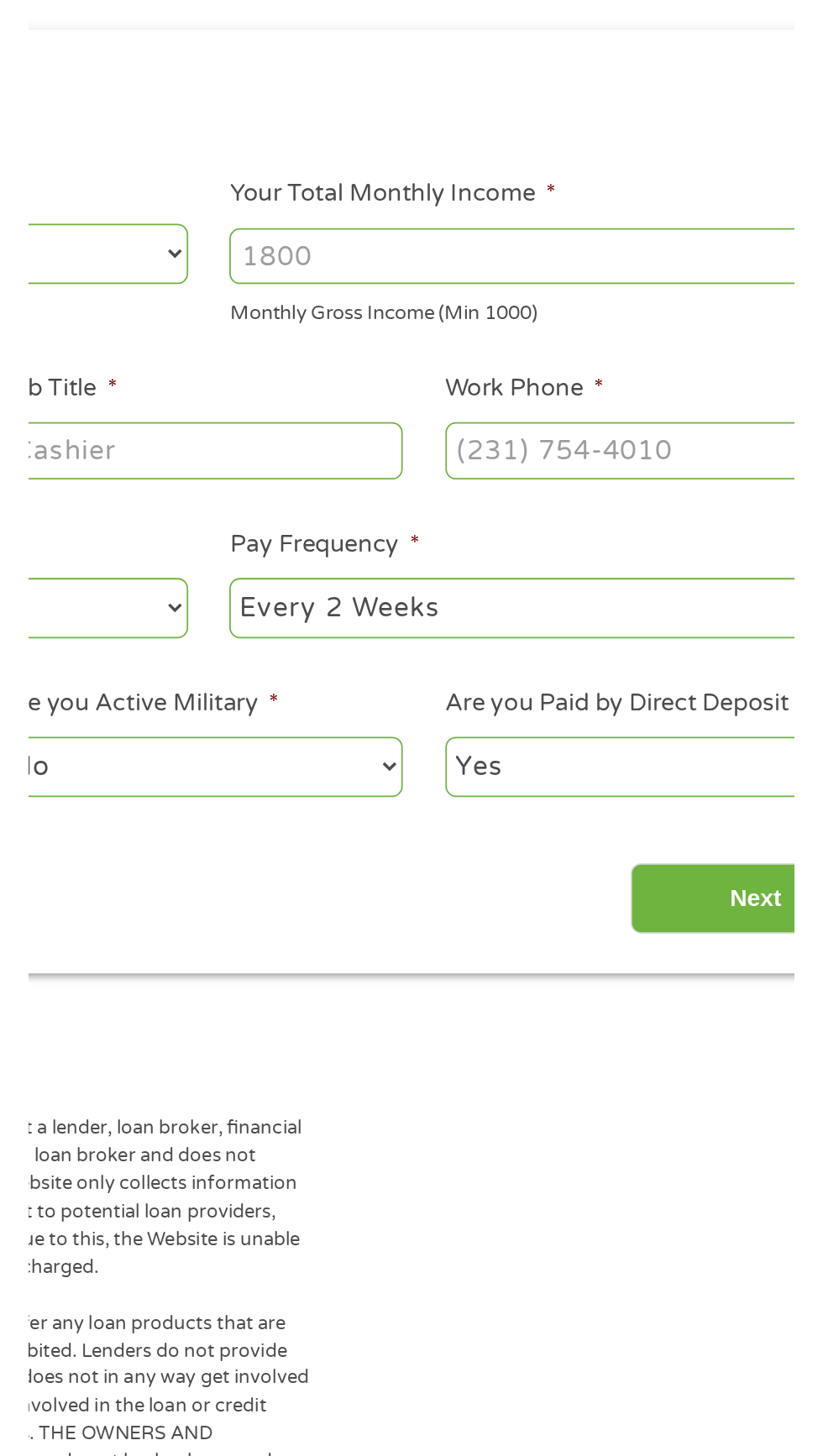
scroll to position [8, 0]
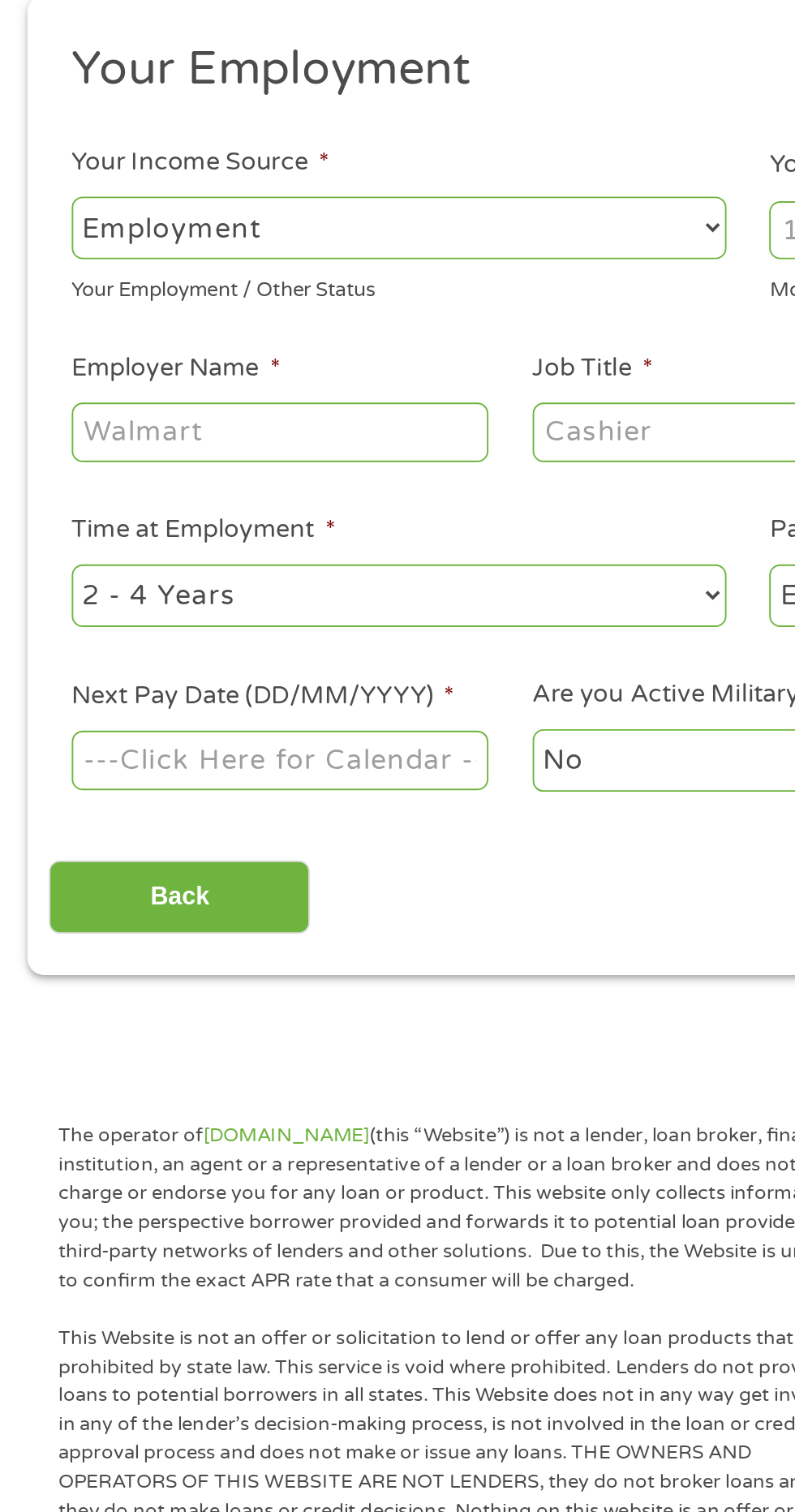
click at [133, 355] on select "--- Choose one --- Employment Self Employed Benefits" at bounding box center [212, 341] width 348 height 33
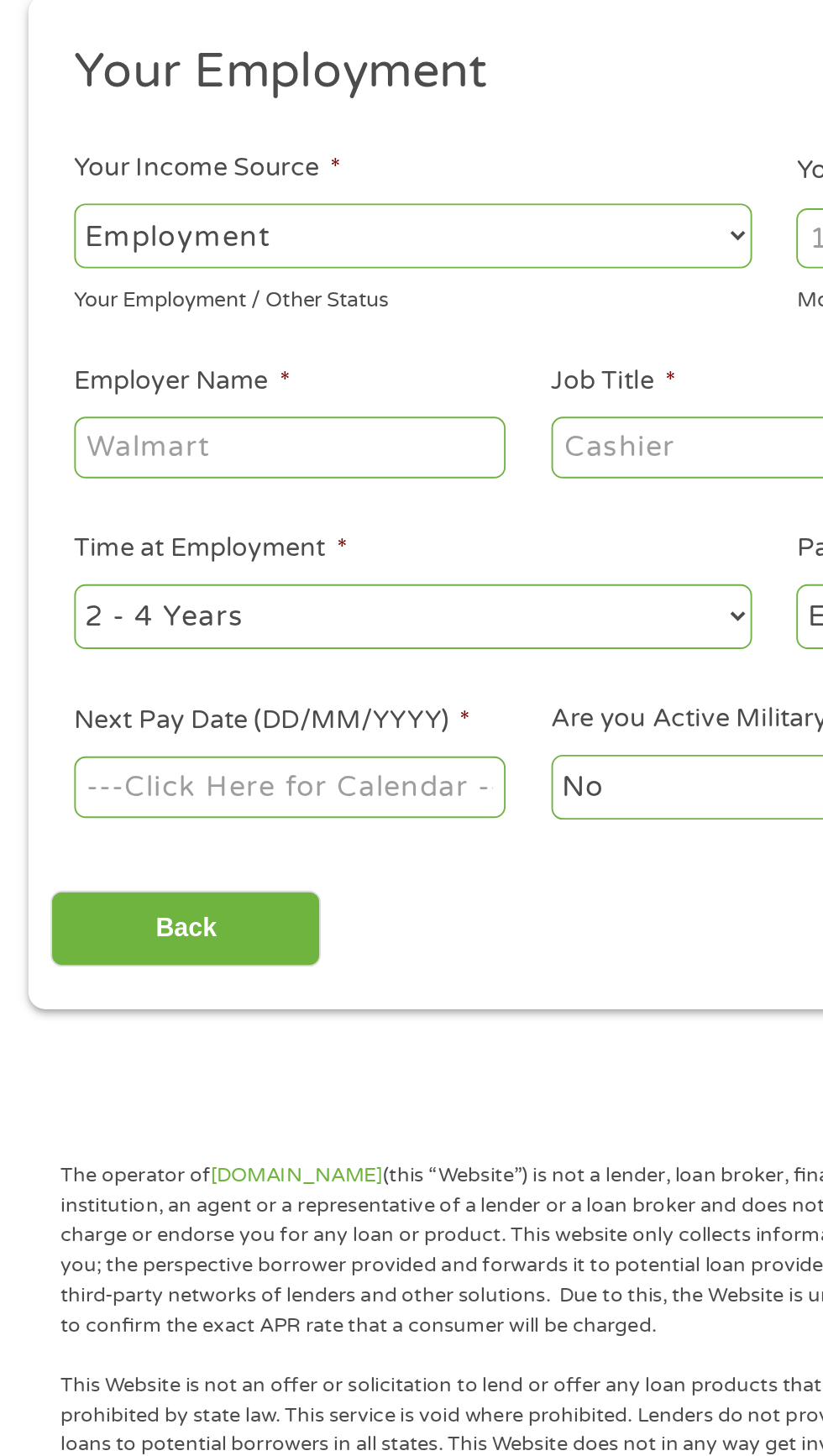
click at [670, 372] on input "Your Total Monthly Income *" at bounding box center [603, 355] width 360 height 32
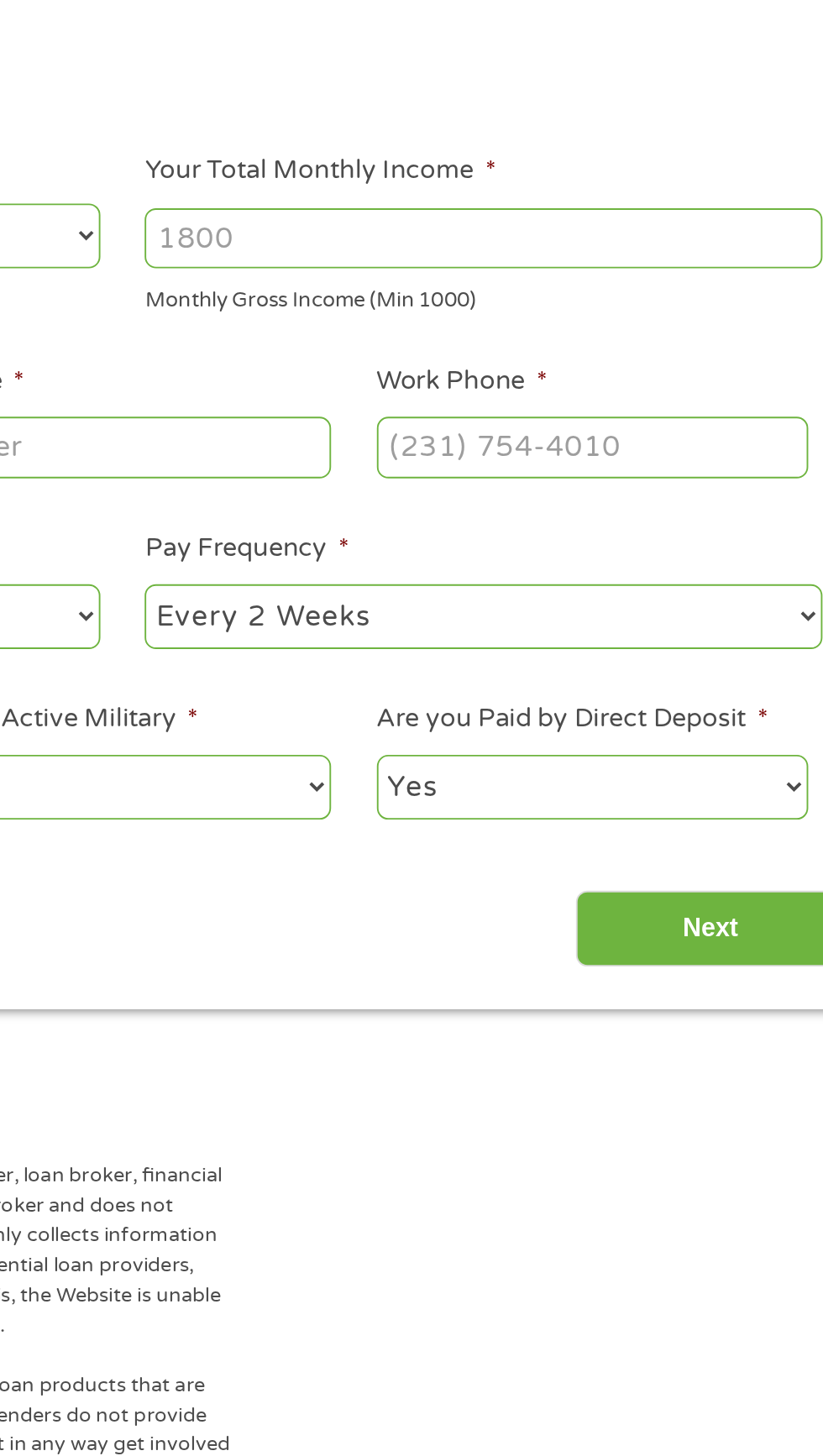
click at [478, 346] on input "Your Total Monthly Income *" at bounding box center [603, 355] width 360 height 32
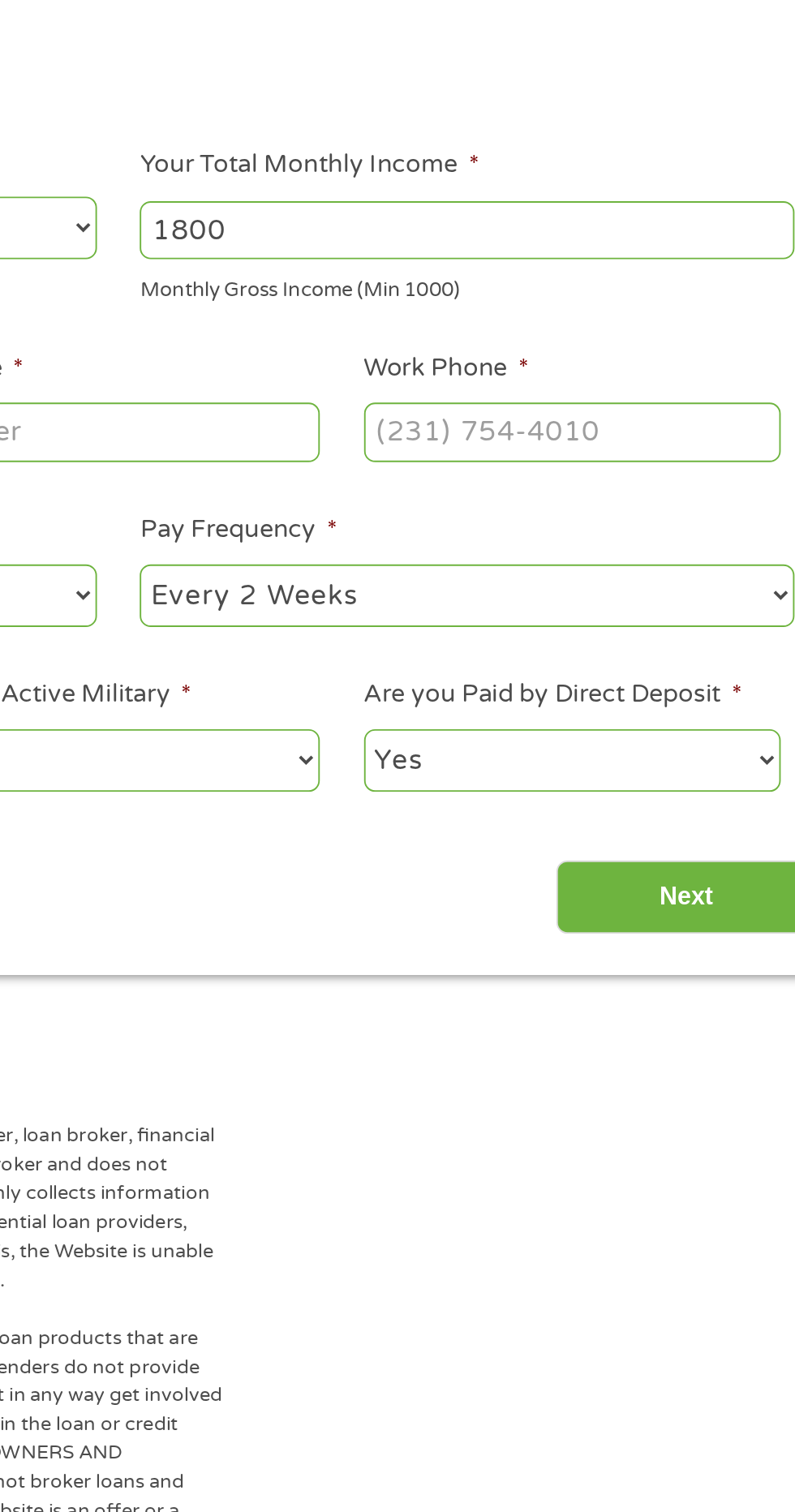
type input "1800"
click at [746, 257] on li "Your Employment" at bounding box center [392, 260] width 731 height 39
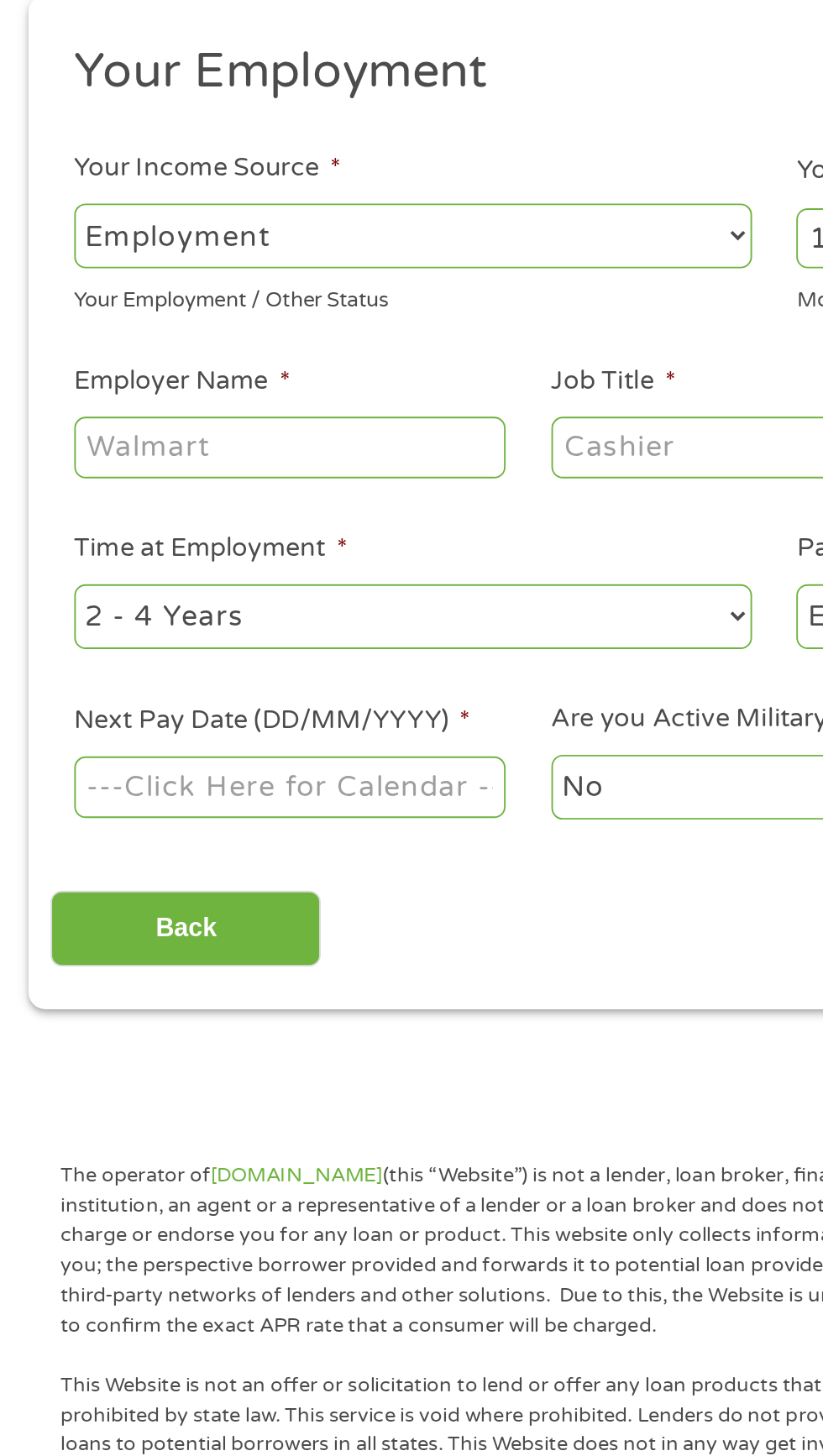
click at [132, 466] on input "Employer Name *" at bounding box center [155, 466] width 230 height 32
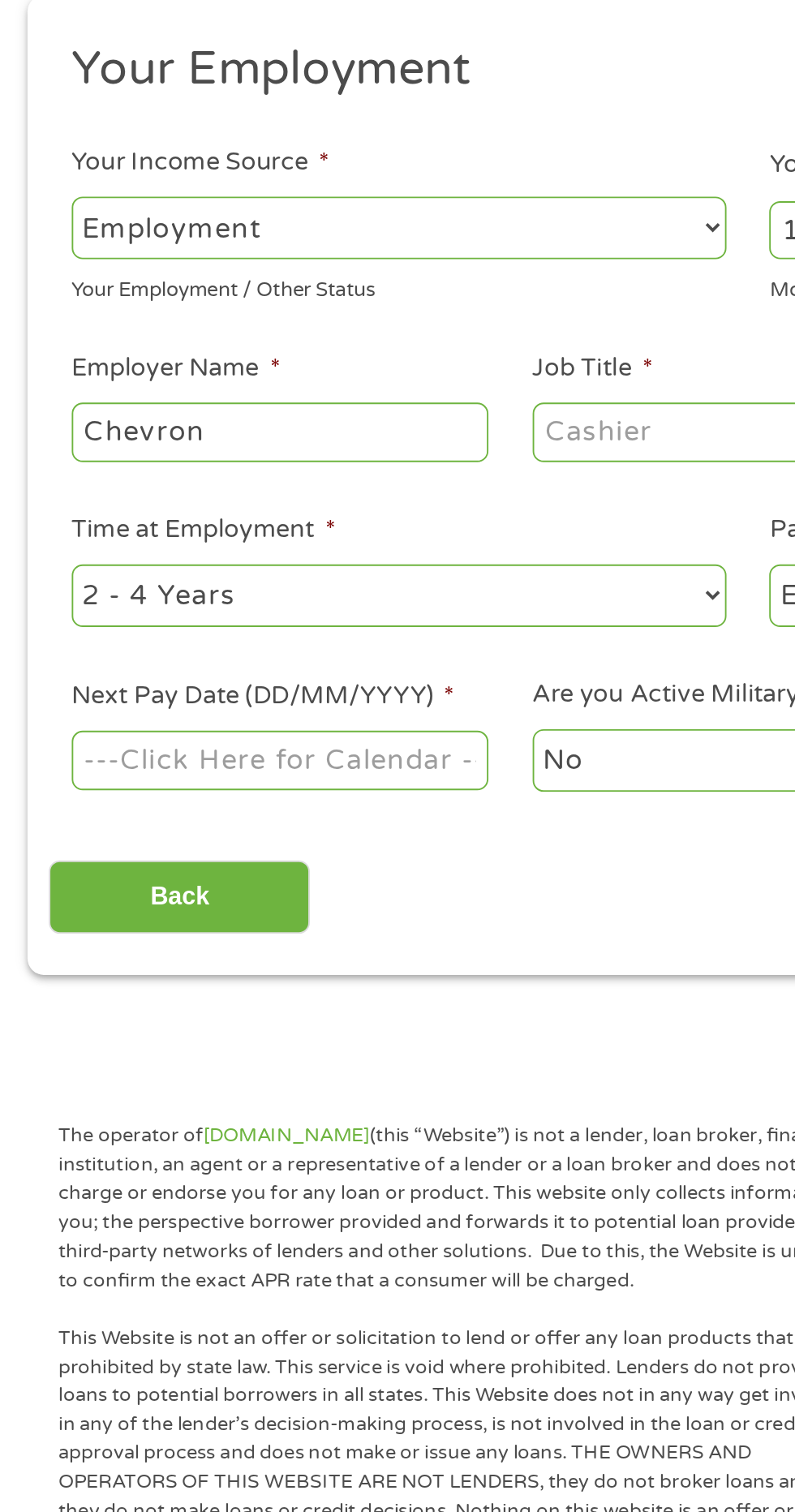
type input "Chevron"
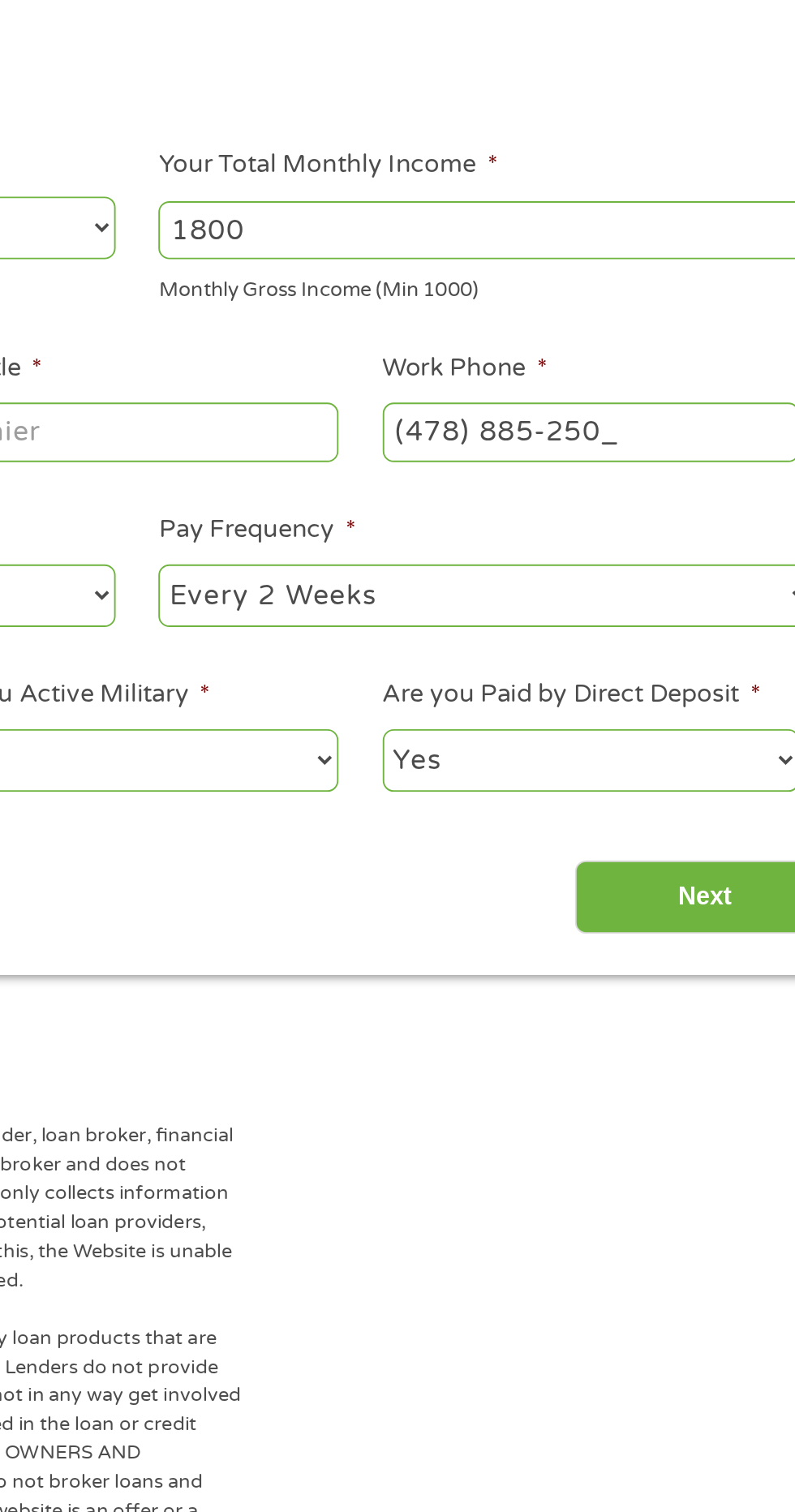
type input "(478) 885-2509"
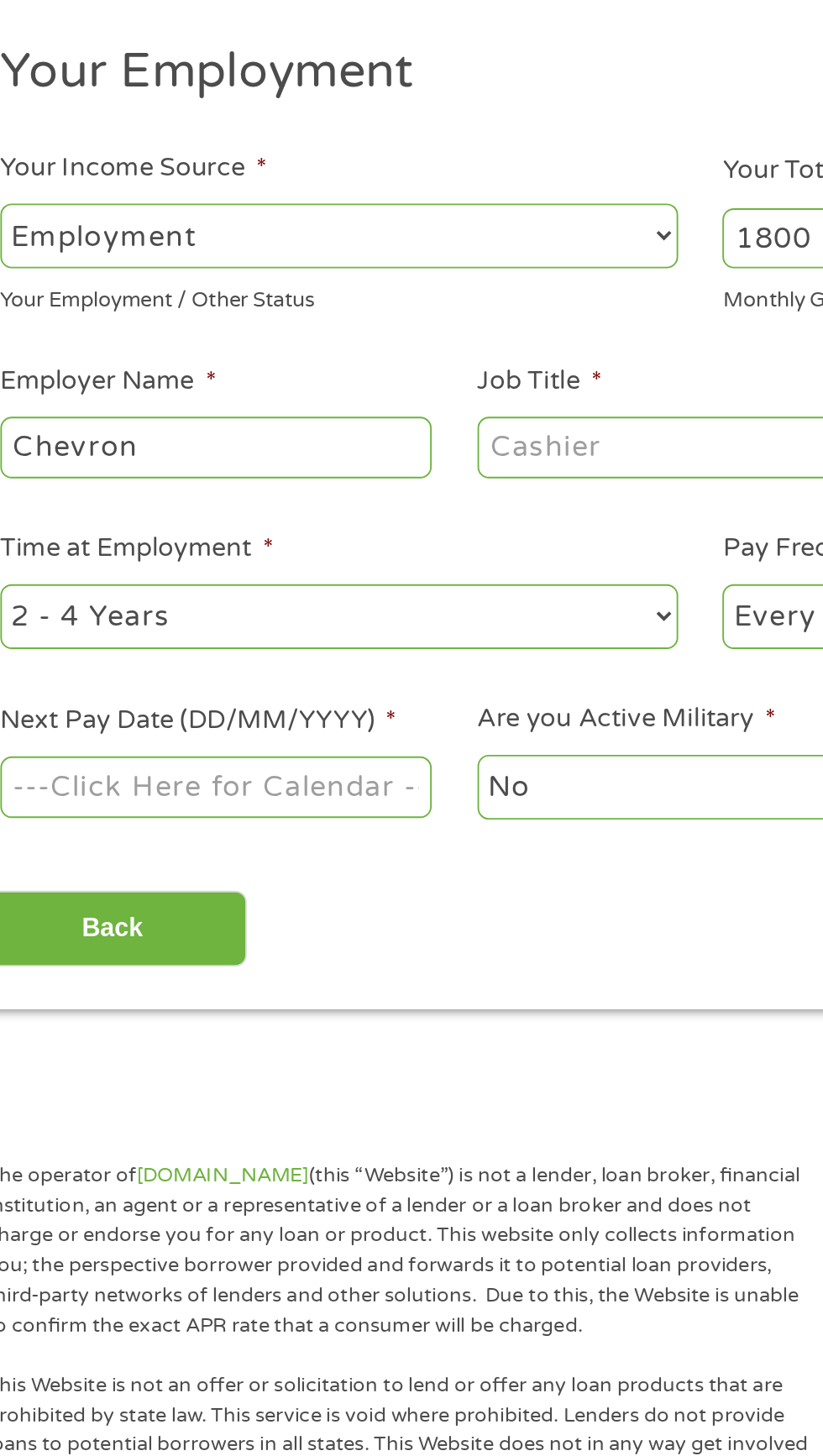
click at [449, 570] on select "--- Choose one --- Every 2 Weeks Every Week Monthly Semi-Monthly" at bounding box center [603, 555] width 360 height 34
click at [452, 664] on select "No Yes" at bounding box center [408, 647] width 230 height 34
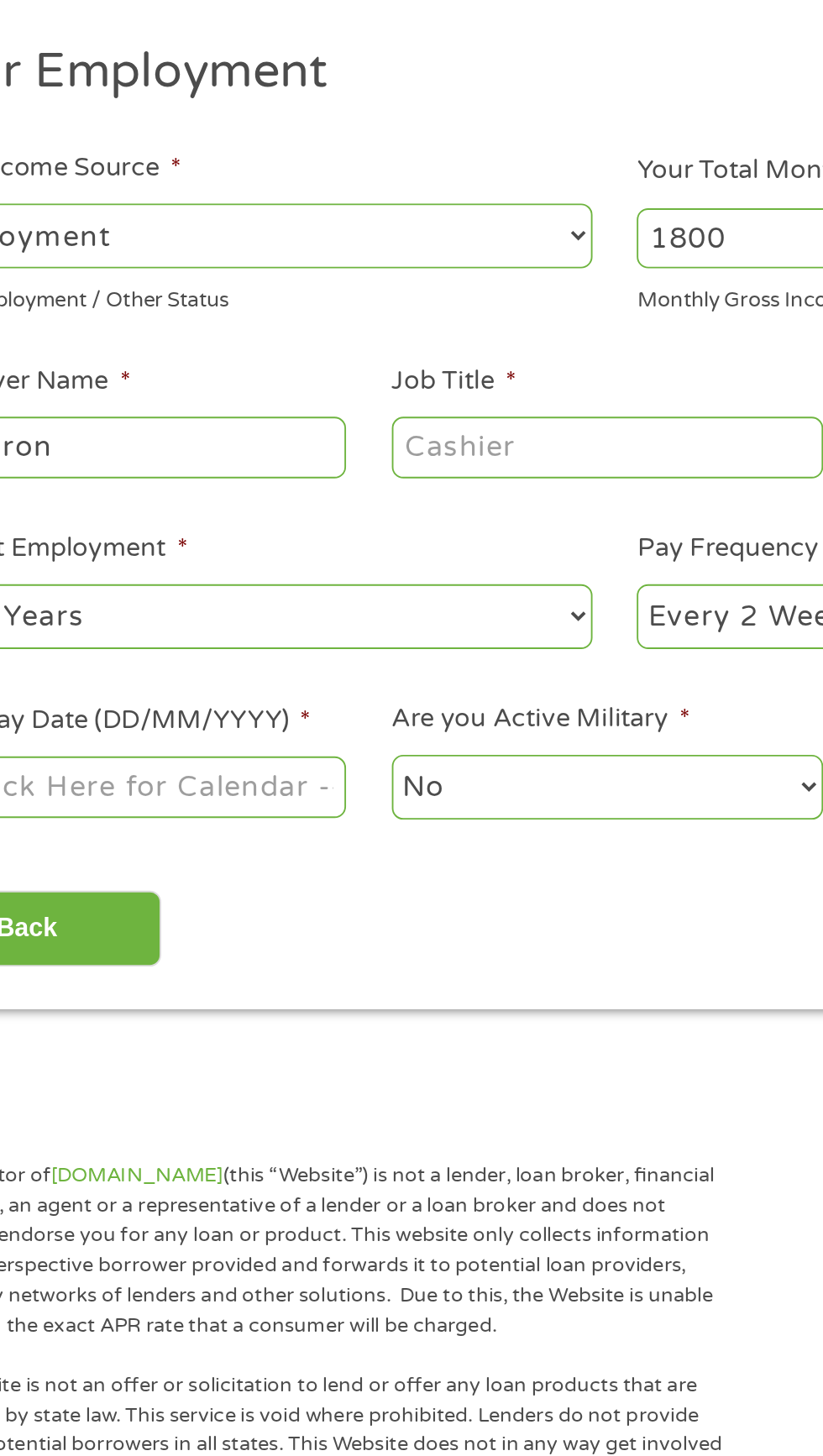
click at [159, 635] on body "Home Get Loan Offer How it works FAQs Blog Cash Loans Quick Loans Online Loans …" at bounding box center [412, 1272] width 823 height 2560
click at [182, 652] on input "Next Pay Date (DD/MM/YYYY) *" at bounding box center [155, 646] width 230 height 32
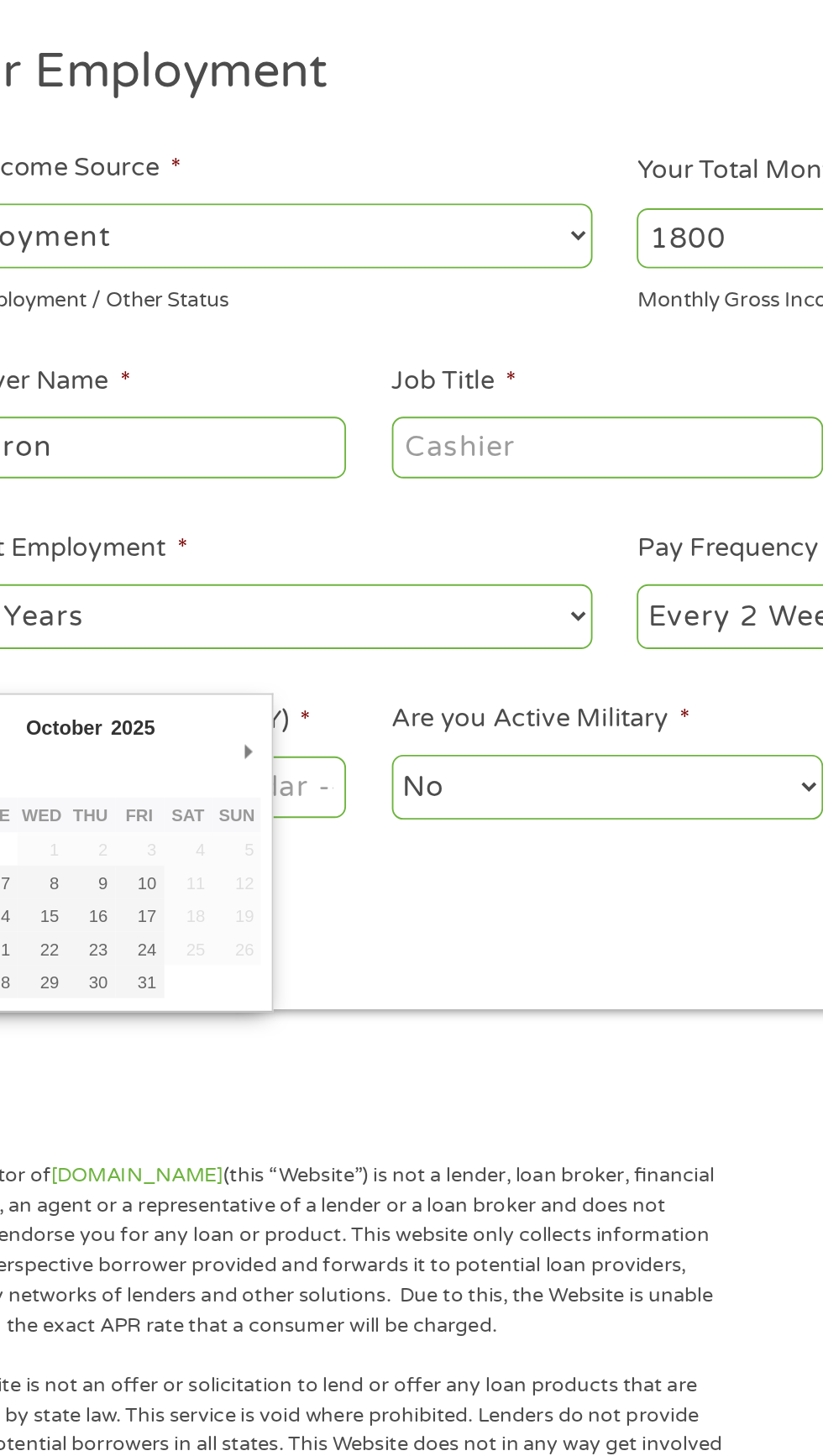
type input "09/10/2025"
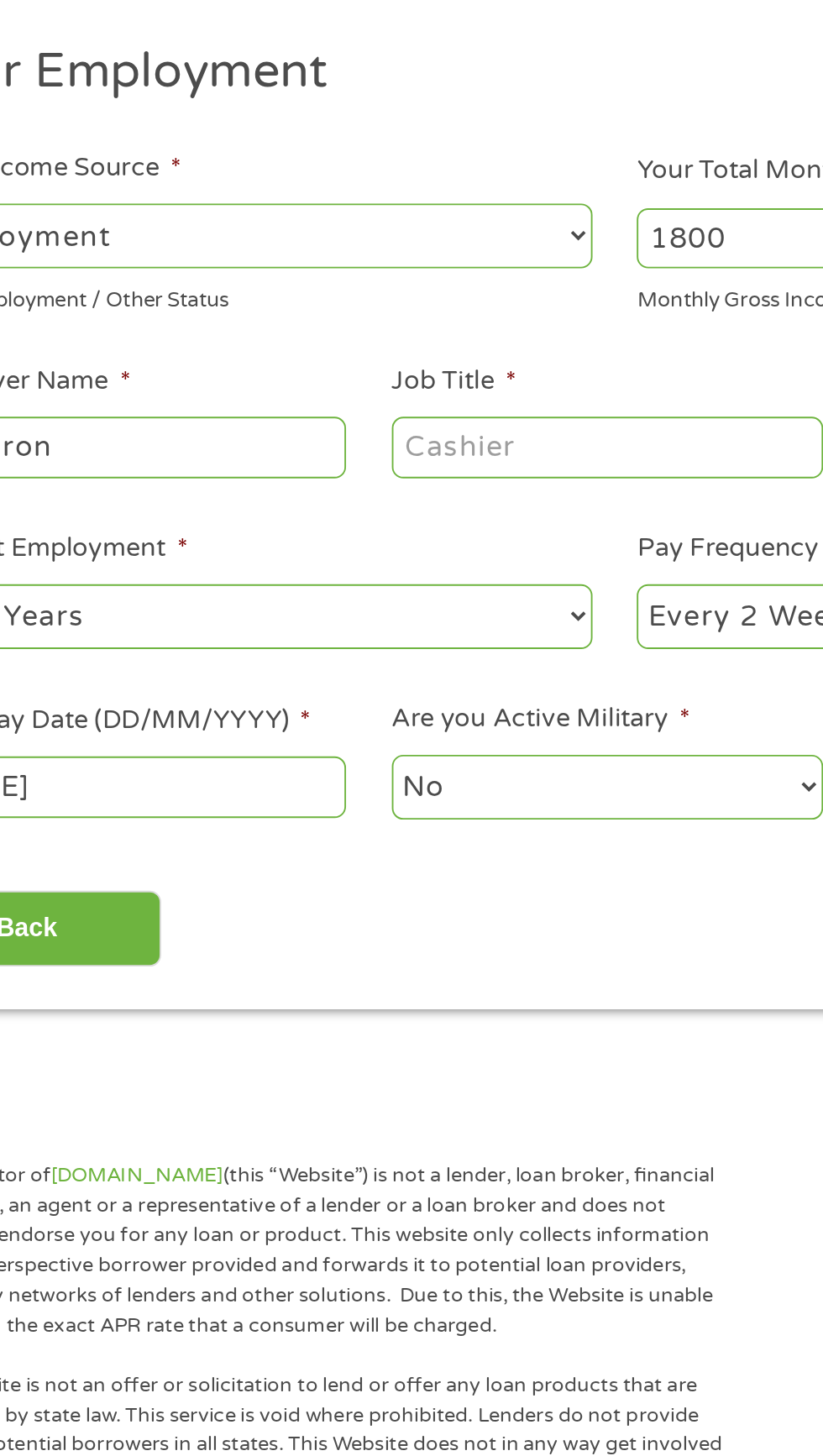
click at [447, 637] on select "No Yes" at bounding box center [408, 647] width 230 height 34
click at [735, 664] on select "Yes No" at bounding box center [662, 647] width 230 height 34
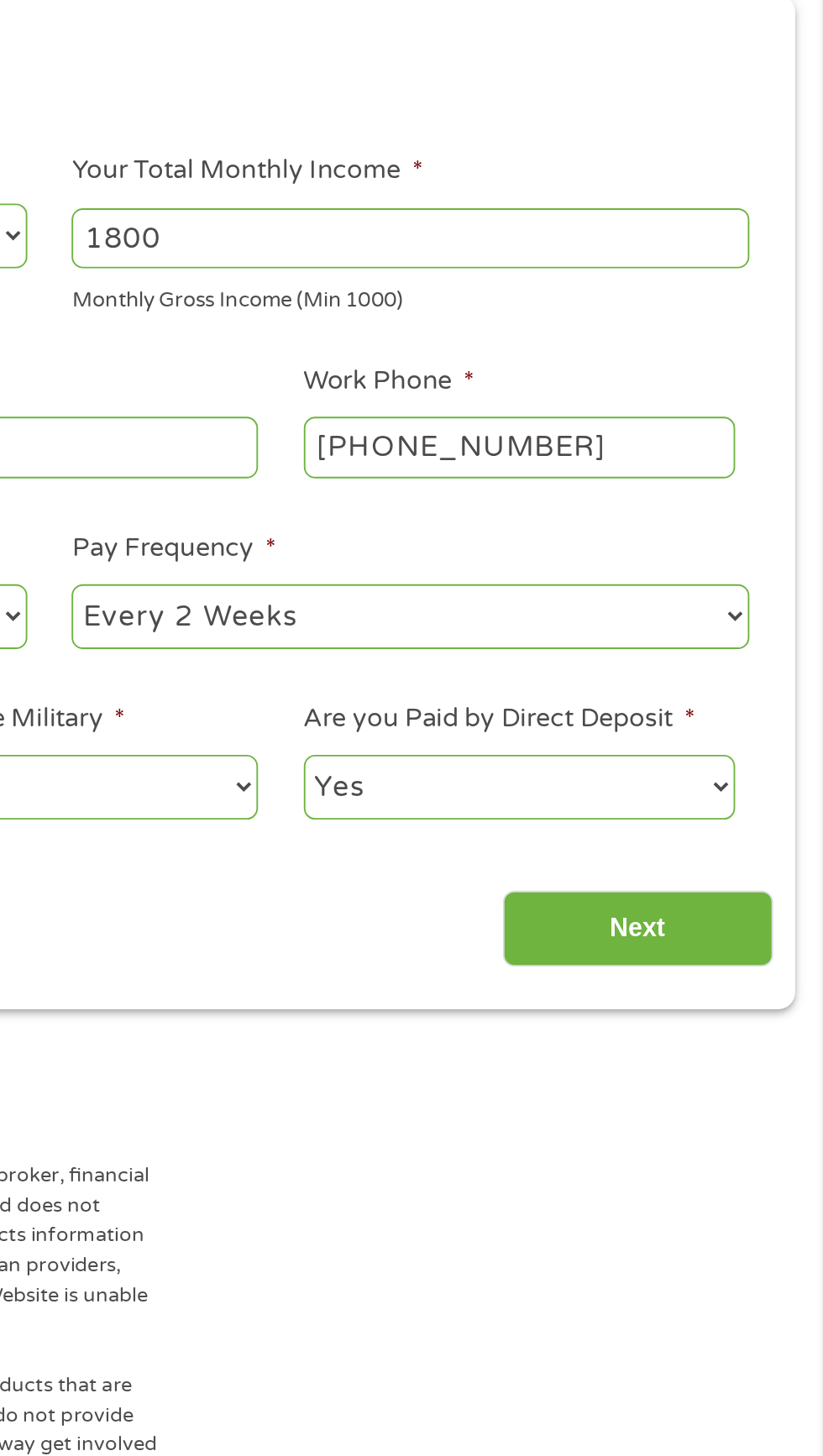
click at [760, 719] on input "Next" at bounding box center [725, 723] width 144 height 41
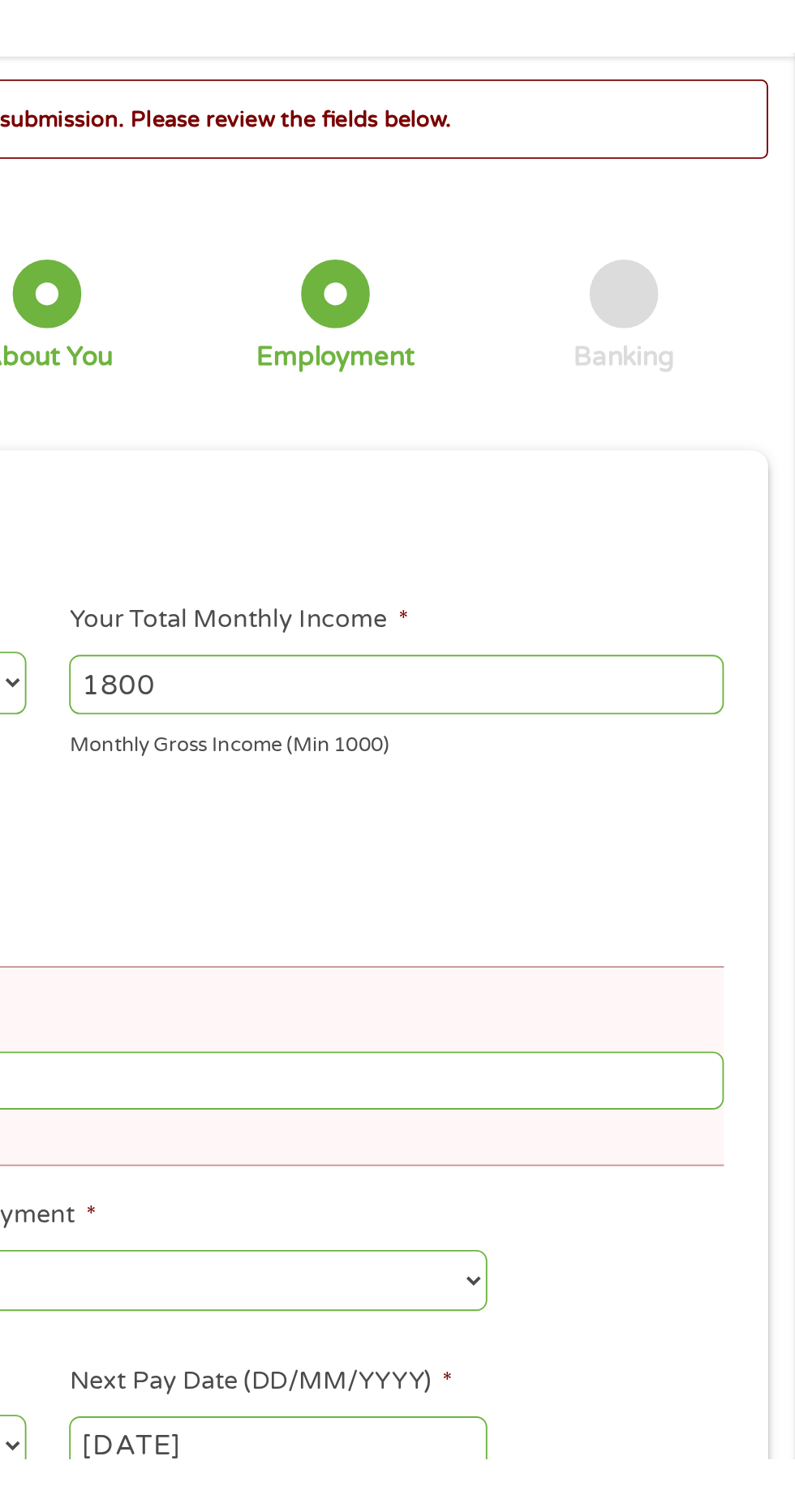
scroll to position [0, 0]
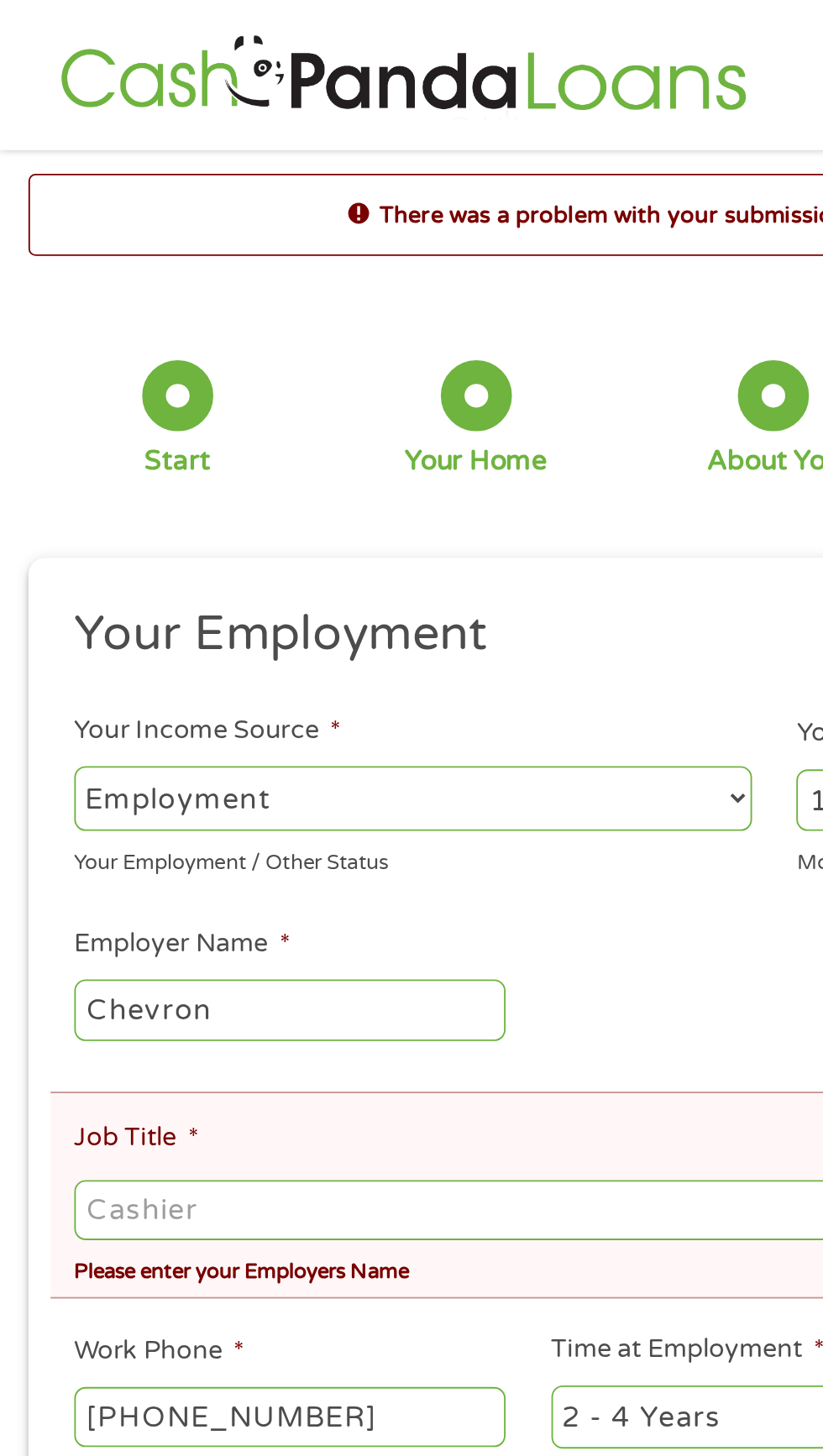
click at [218, 650] on input "Job Title *" at bounding box center [412, 643] width 744 height 32
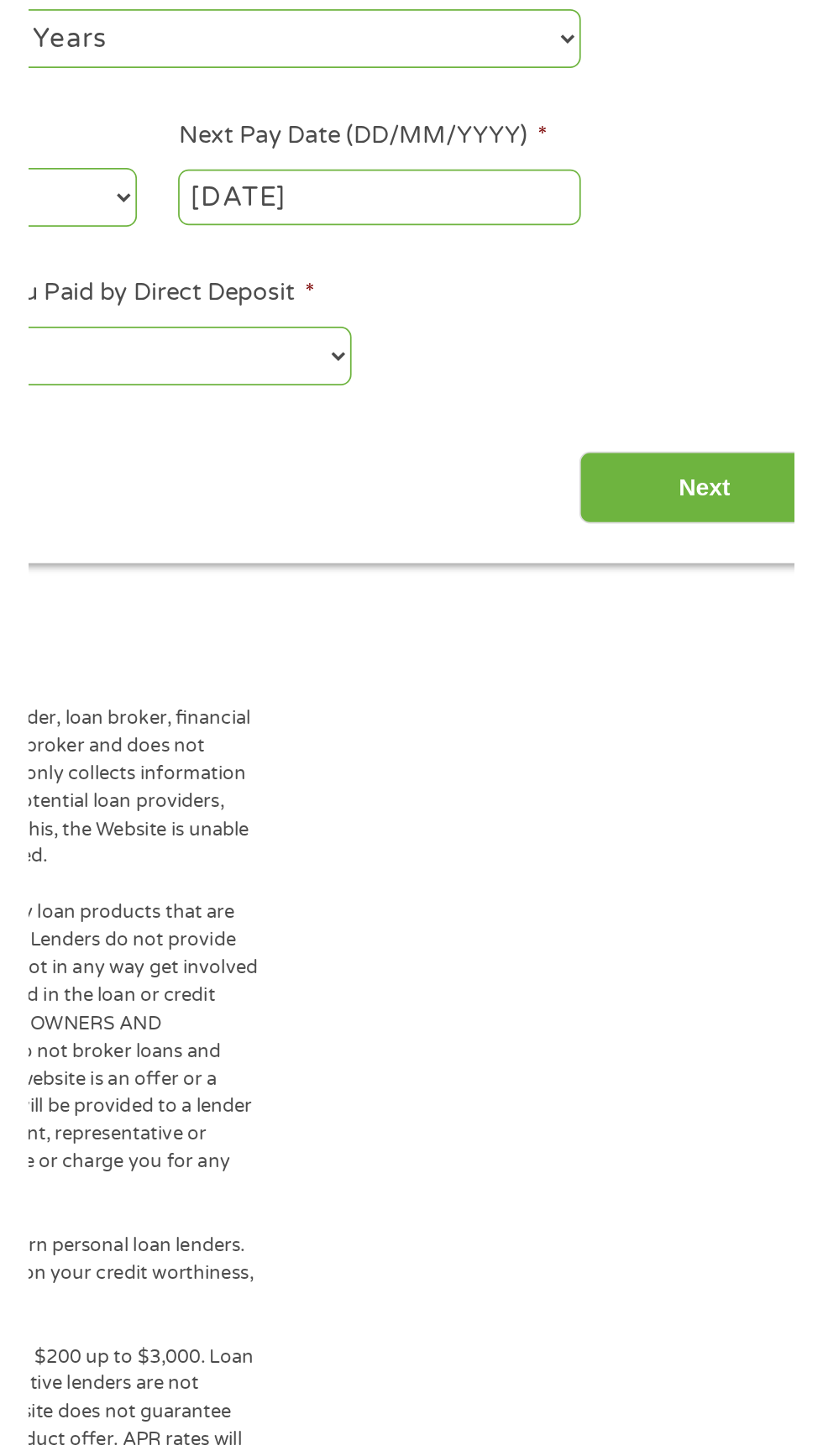
scroll to position [182, 0]
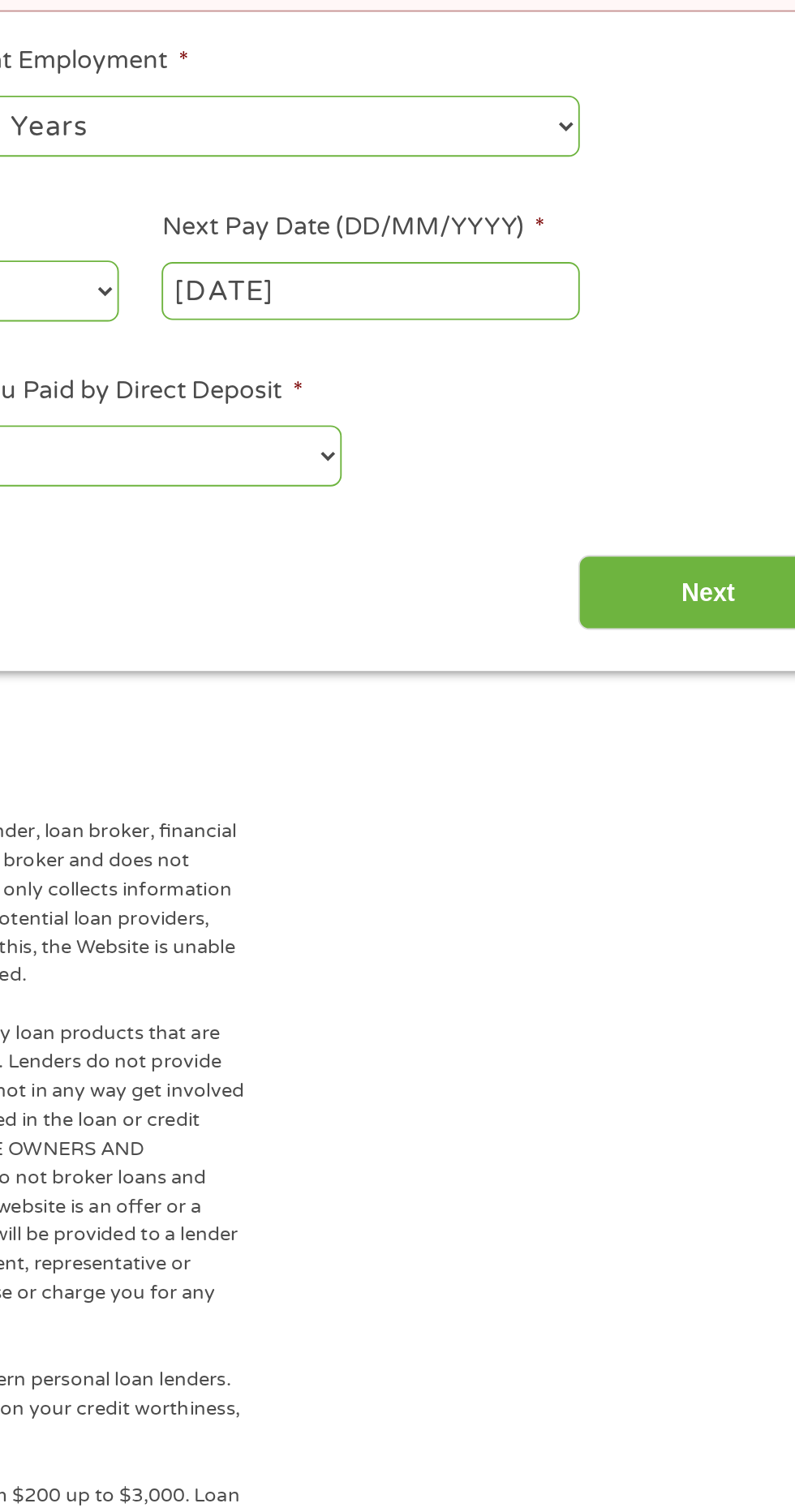
type input "Manager"
click at [688, 807] on input "Next" at bounding box center [700, 799] width 139 height 39
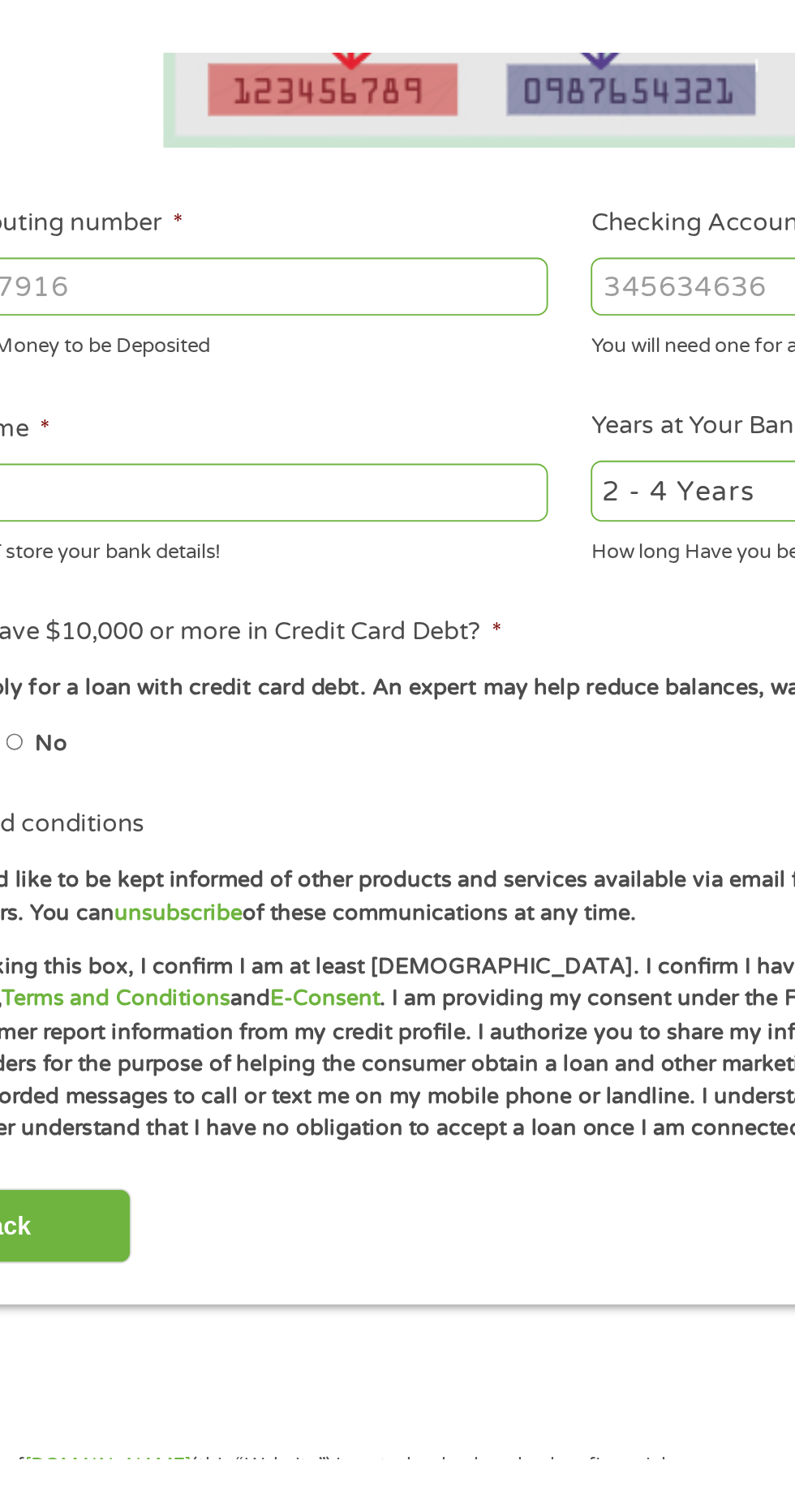
scroll to position [8, 0]
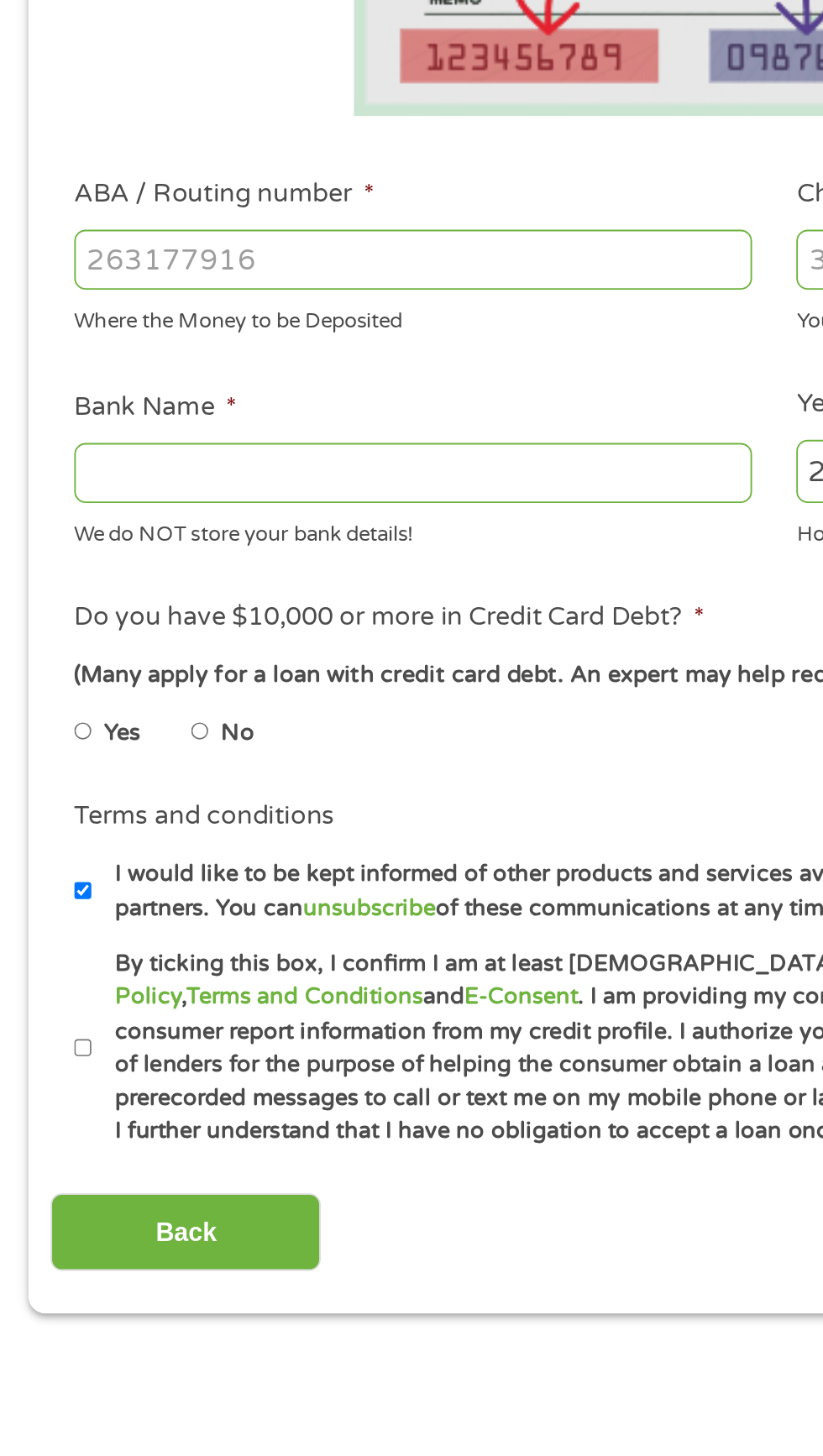
click at [198, 591] on input "ABA / Routing number *" at bounding box center [220, 591] width 360 height 32
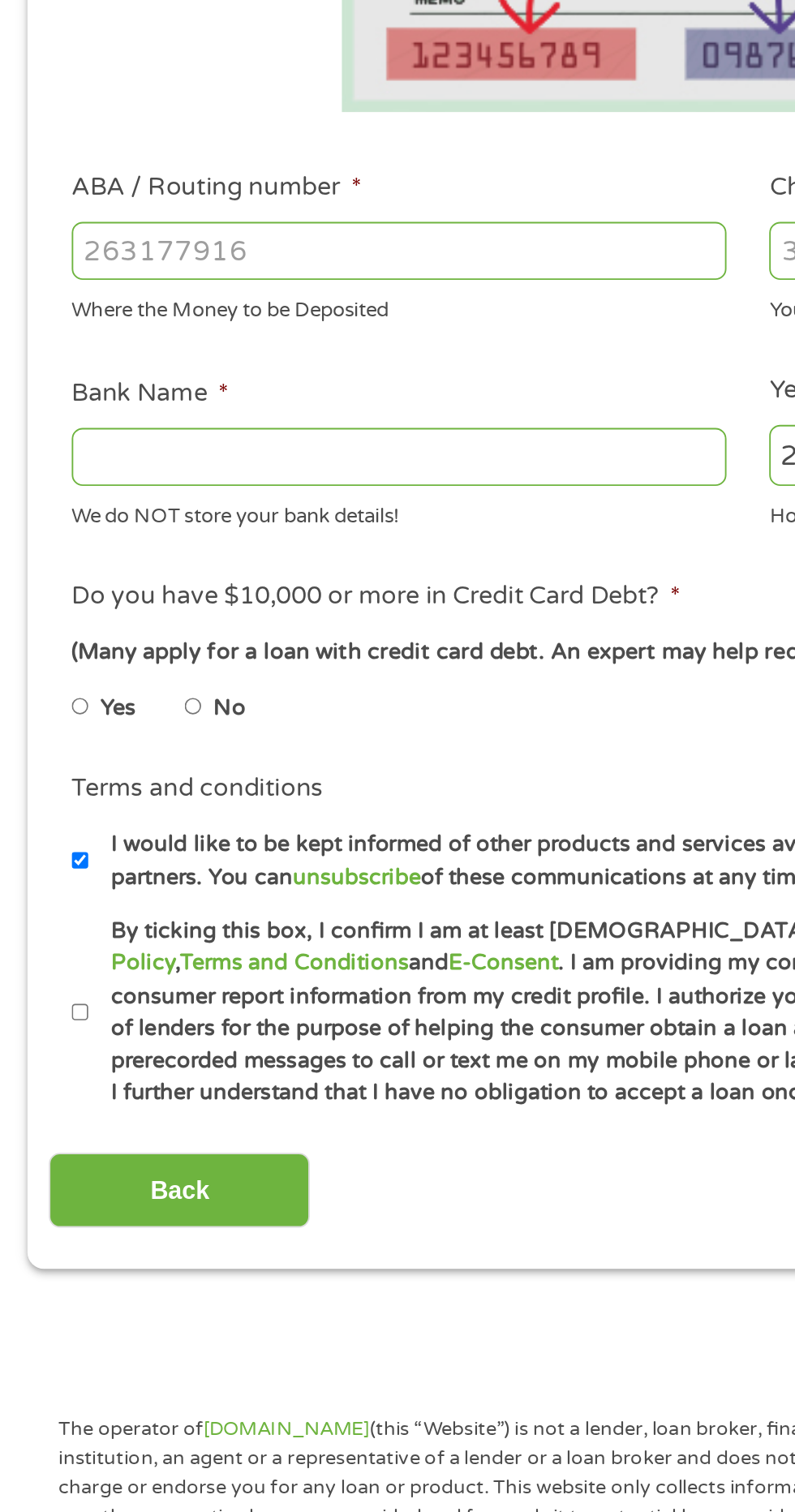
click at [86, 566] on input "ABA / Routing number *" at bounding box center [212, 571] width 348 height 31
click at [80, 563] on input "ABA / Routing number *" at bounding box center [212, 571] width 348 height 31
type input "103100195"
type input "CENTRAL NATIONAL BANK TRUST"
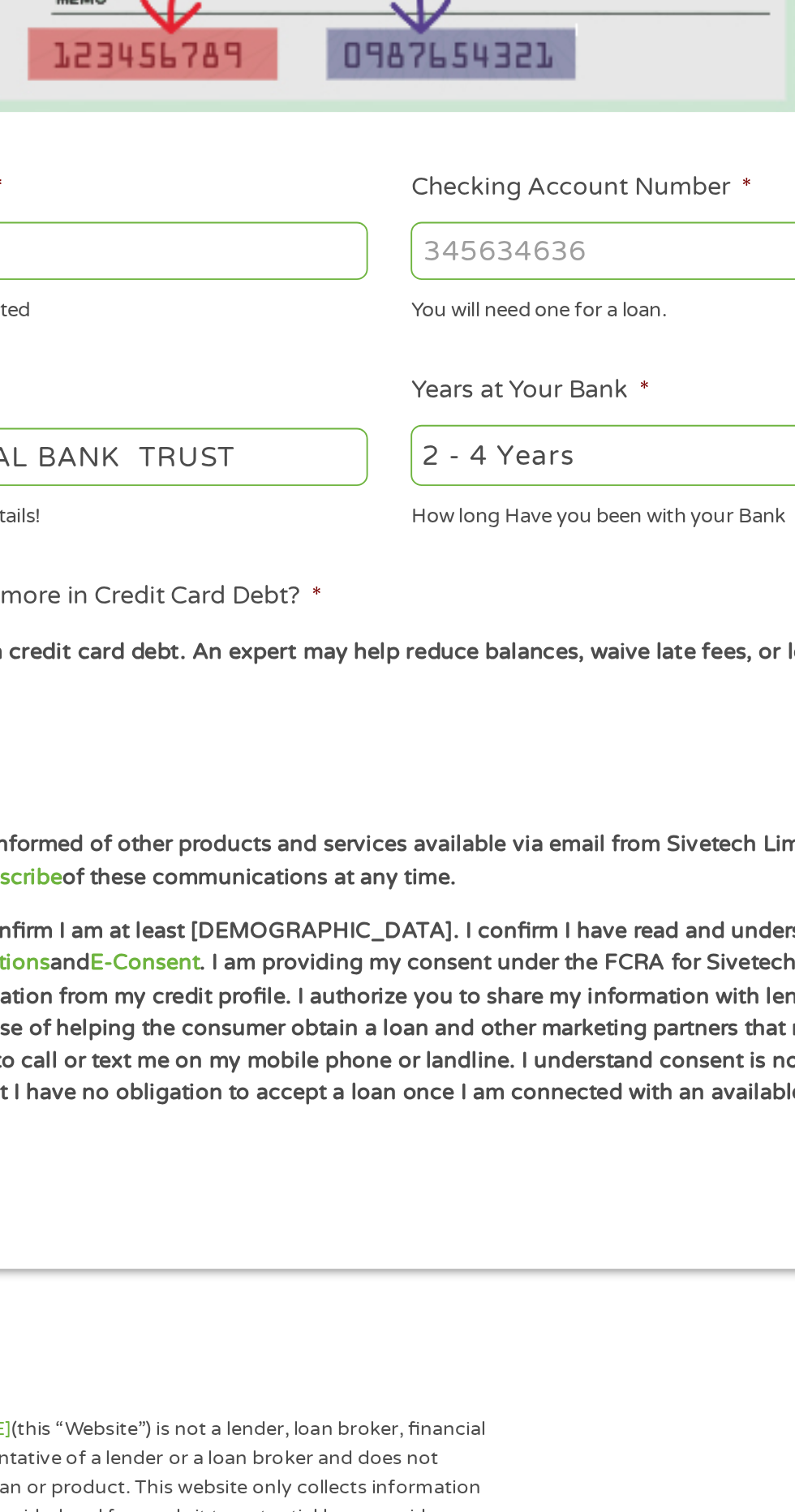
type input "103100195"
click at [469, 567] on input "Checking Account Number *" at bounding box center [583, 571] width 348 height 31
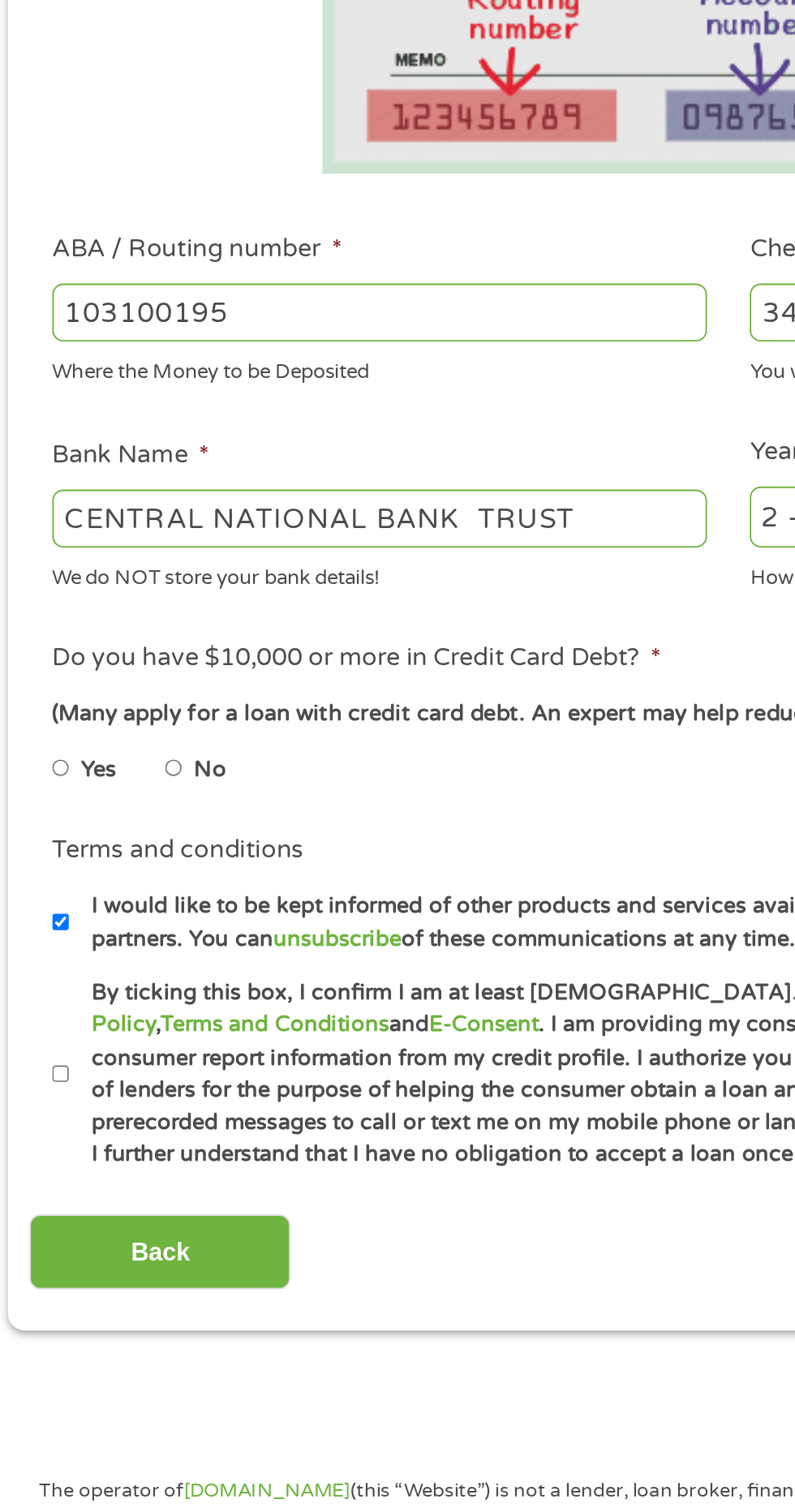
type input "346750590006365"
click at [105, 819] on input "No" at bounding box center [102, 814] width 9 height 26
radio input "true"
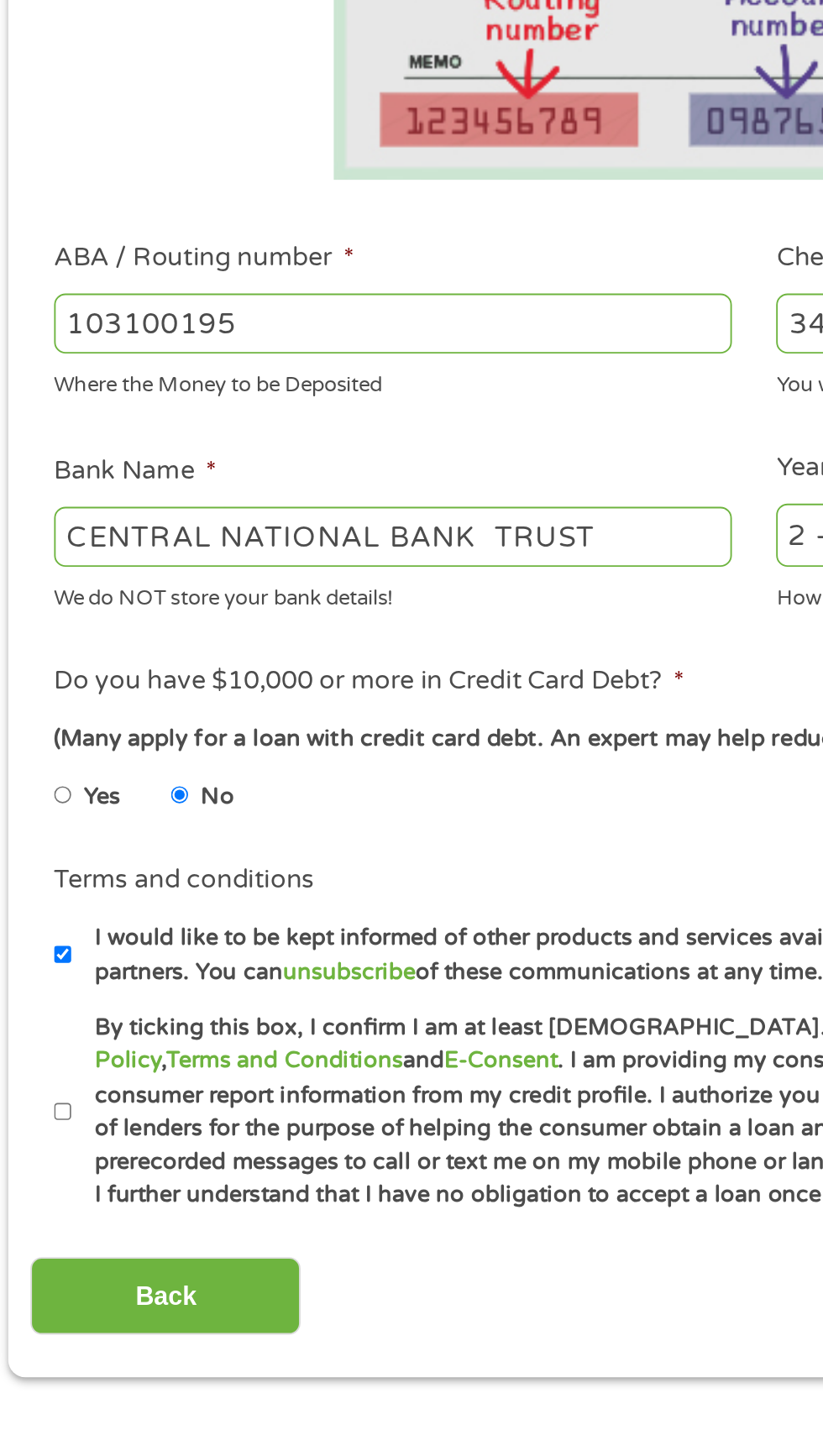
click at [43, 1008] on input "By ticking this box, I confirm I am at least 18 years old. I confirm I have rea…" at bounding box center [45, 1012] width 10 height 27
checkbox input "true"
click at [111, 1105] on input "Back" at bounding box center [99, 1109] width 144 height 41
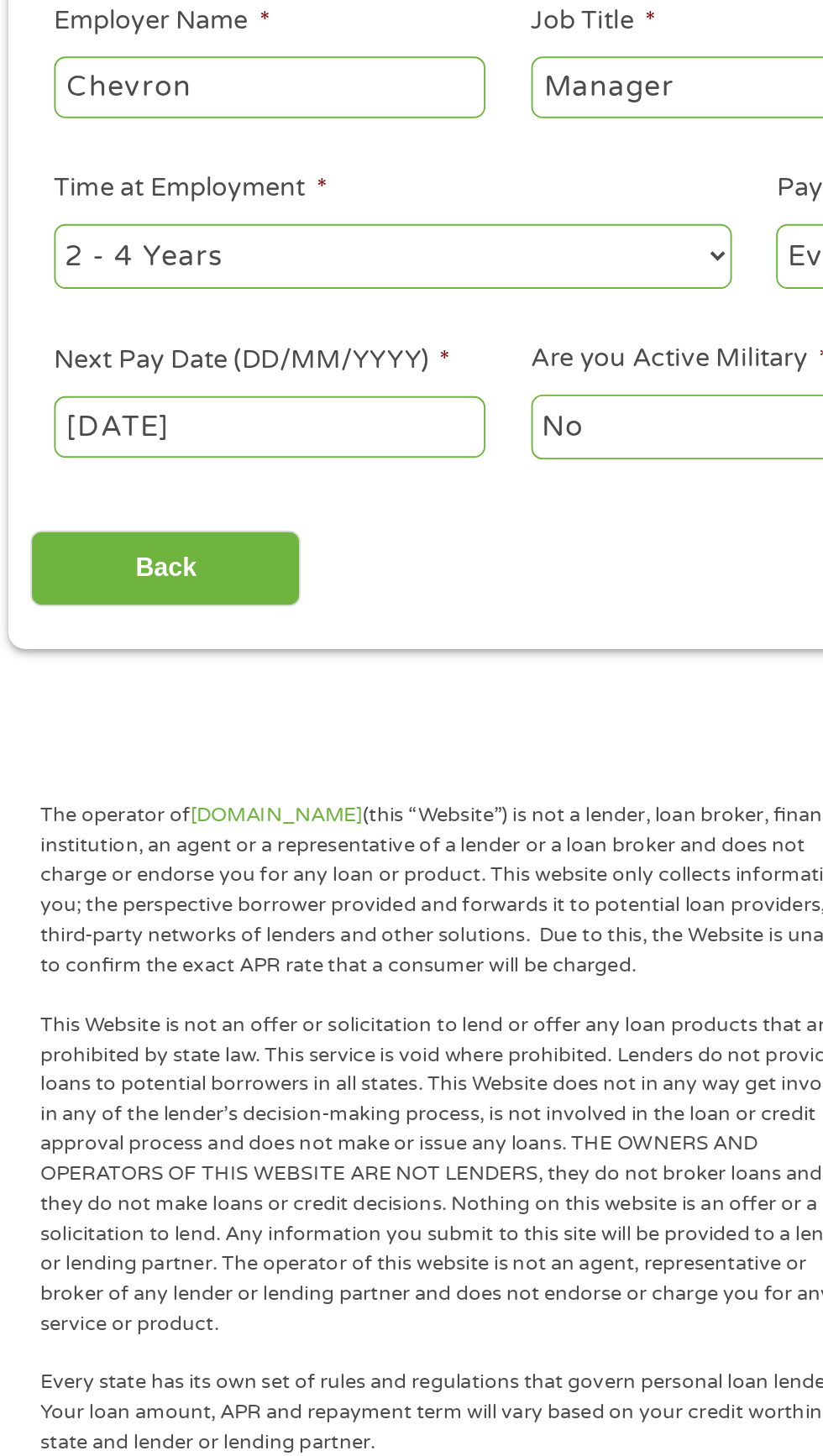
scroll to position [0, 0]
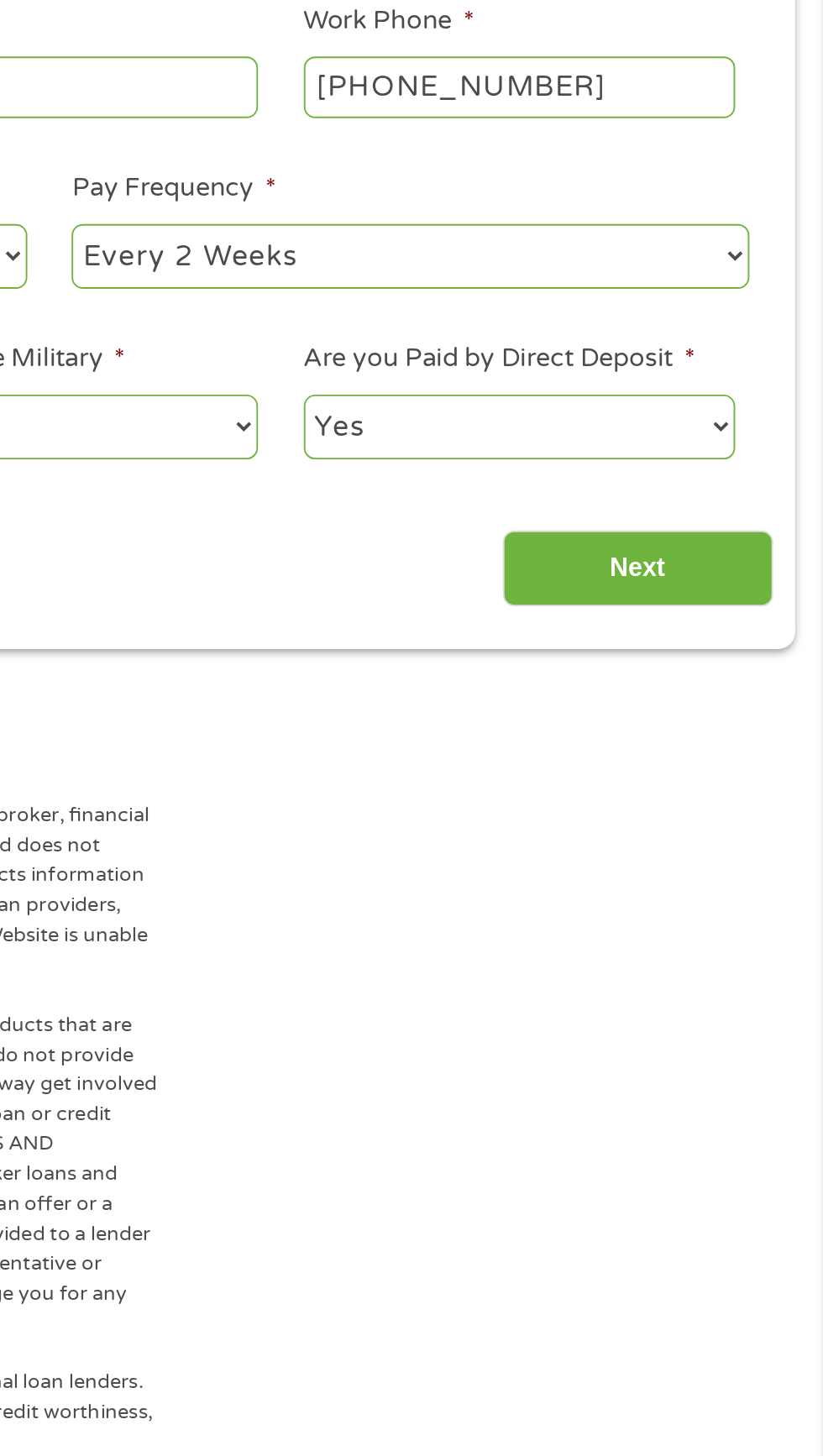
click at [761, 707] on input "Next" at bounding box center [725, 723] width 144 height 41
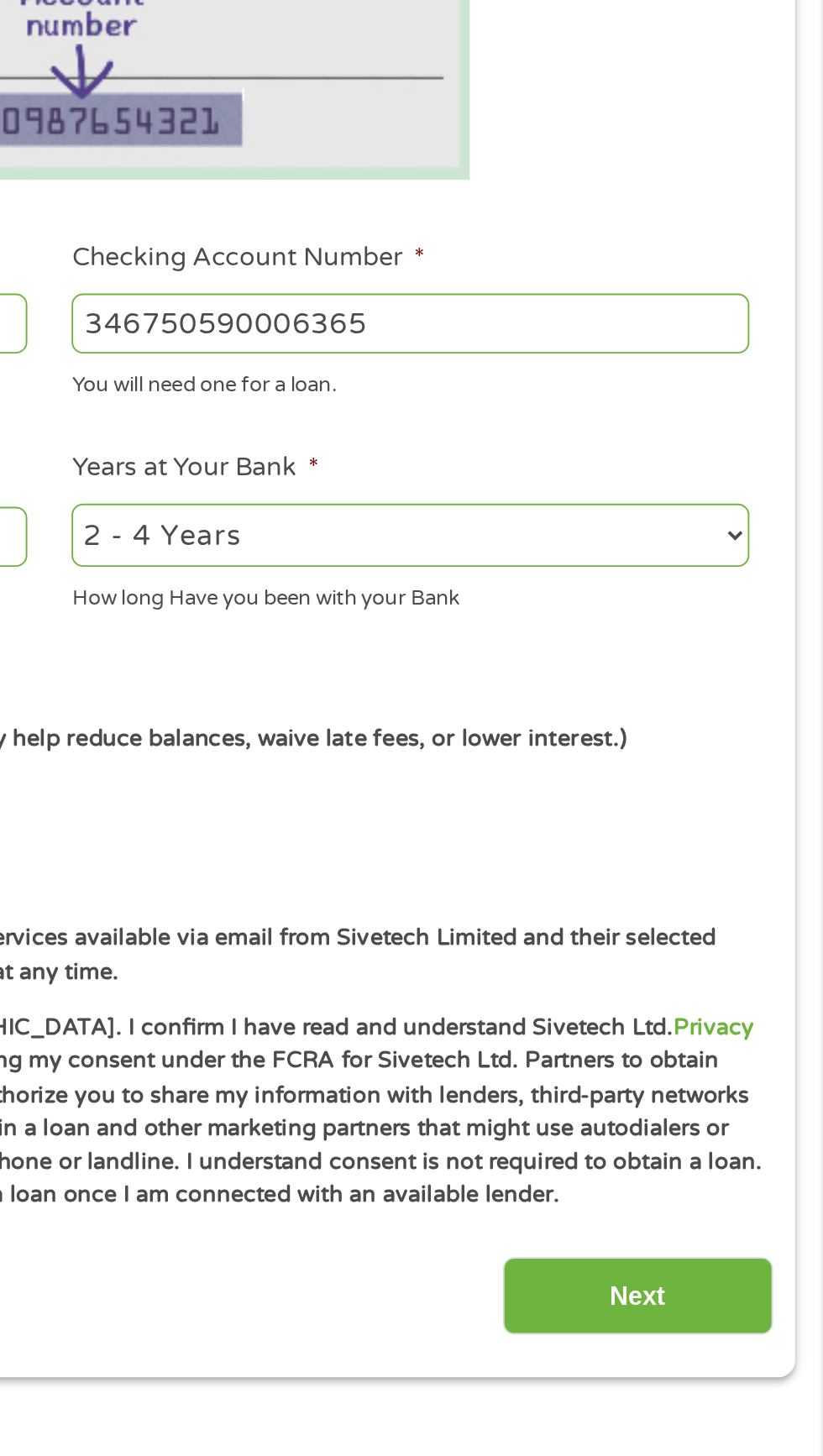
click at [758, 1093] on input "Next" at bounding box center [725, 1109] width 144 height 41
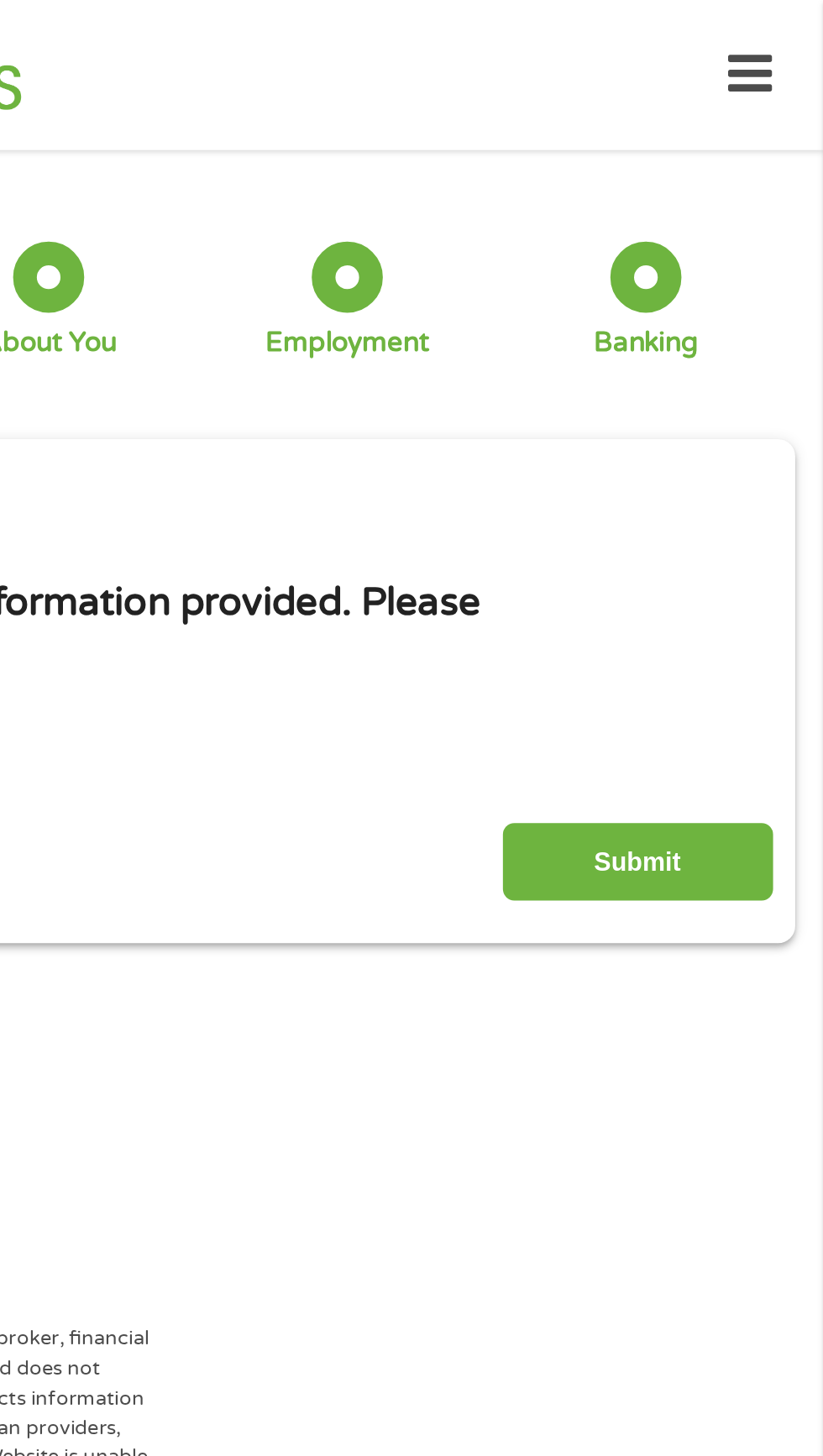
click at [740, 456] on input "Submit" at bounding box center [725, 458] width 144 height 41
